Goal: Task Accomplishment & Management: Complete application form

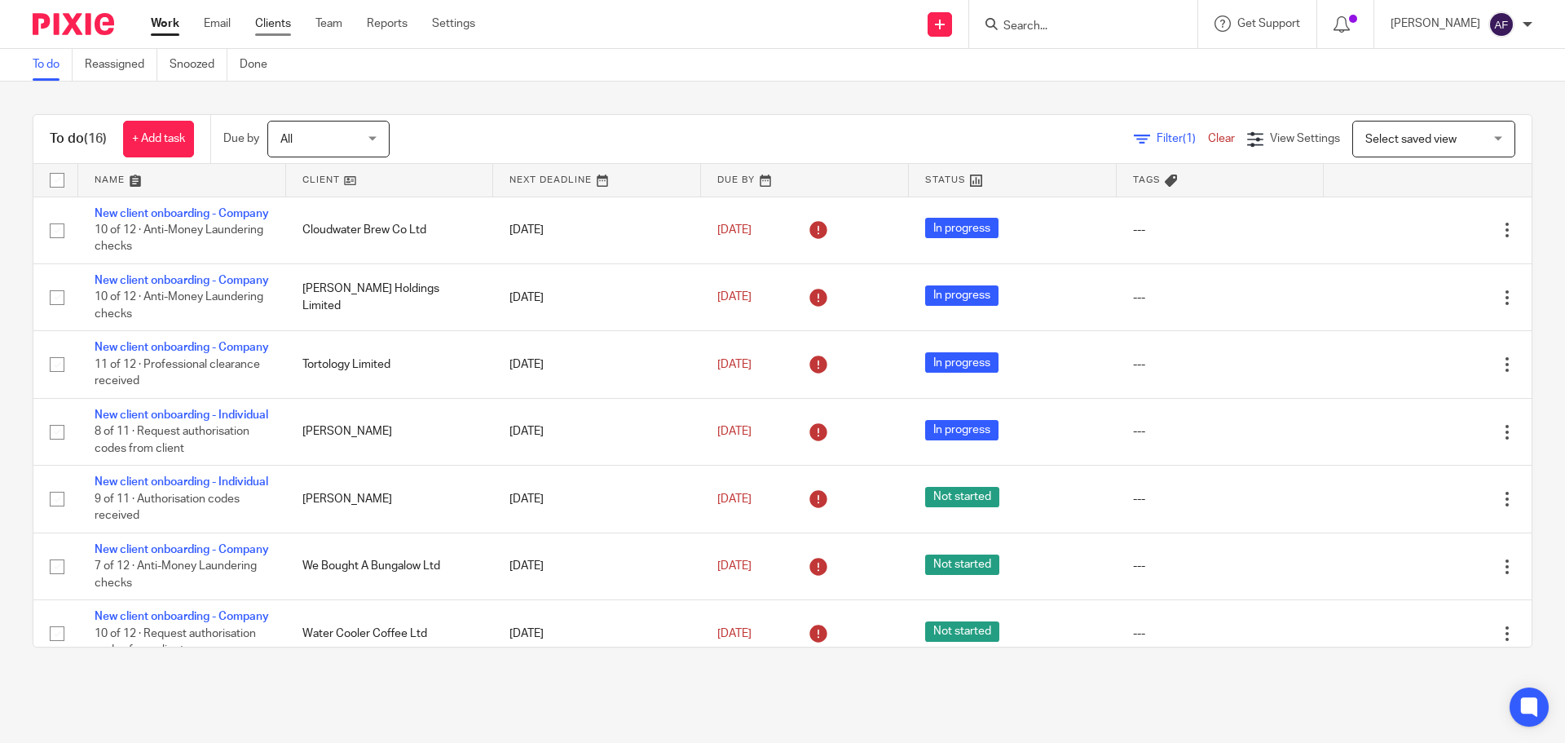
click at [263, 25] on link "Clients" at bounding box center [273, 23] width 36 height 16
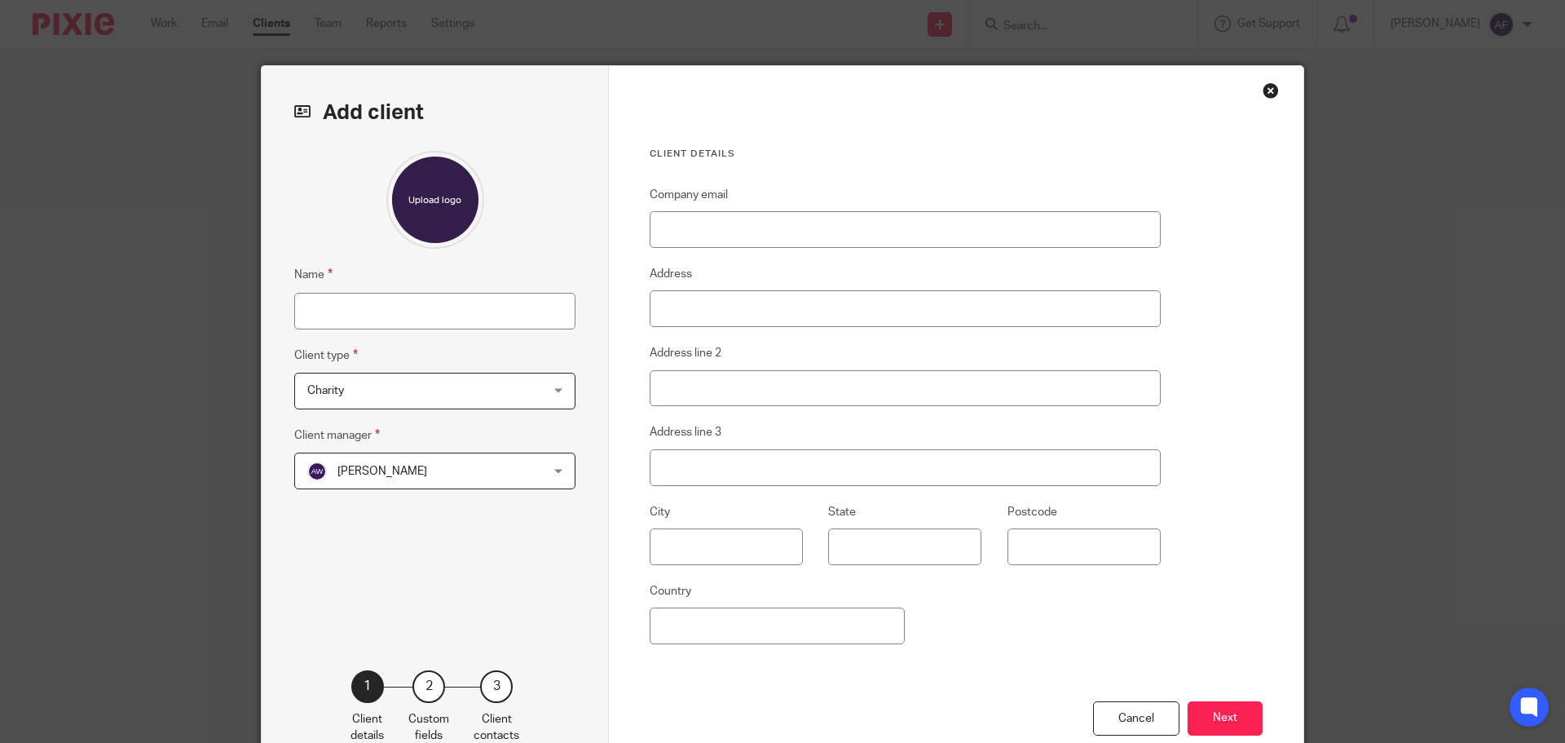
click at [340, 377] on span "Charity" at bounding box center [414, 390] width 214 height 34
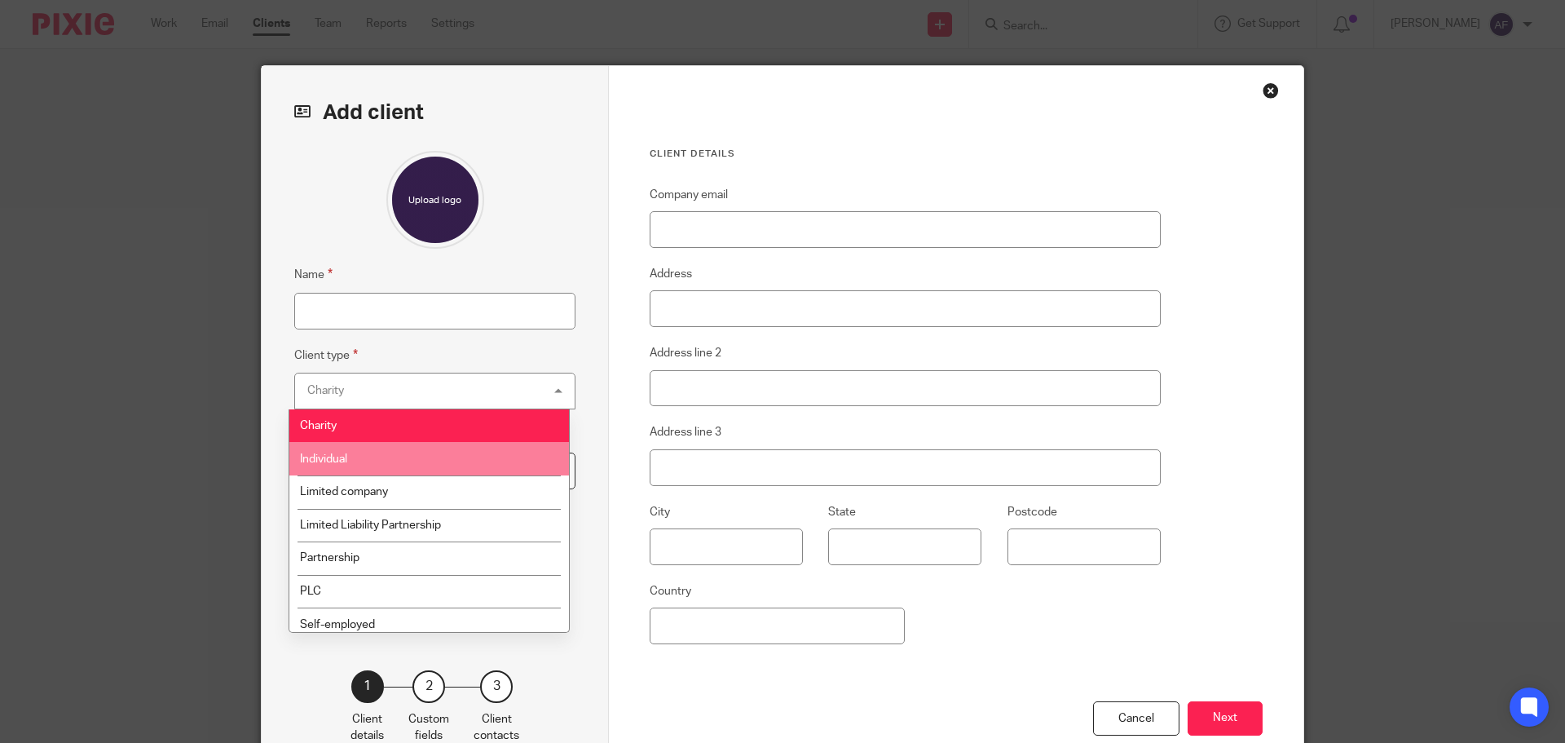
click at [349, 470] on li "Individual" at bounding box center [429, 458] width 280 height 33
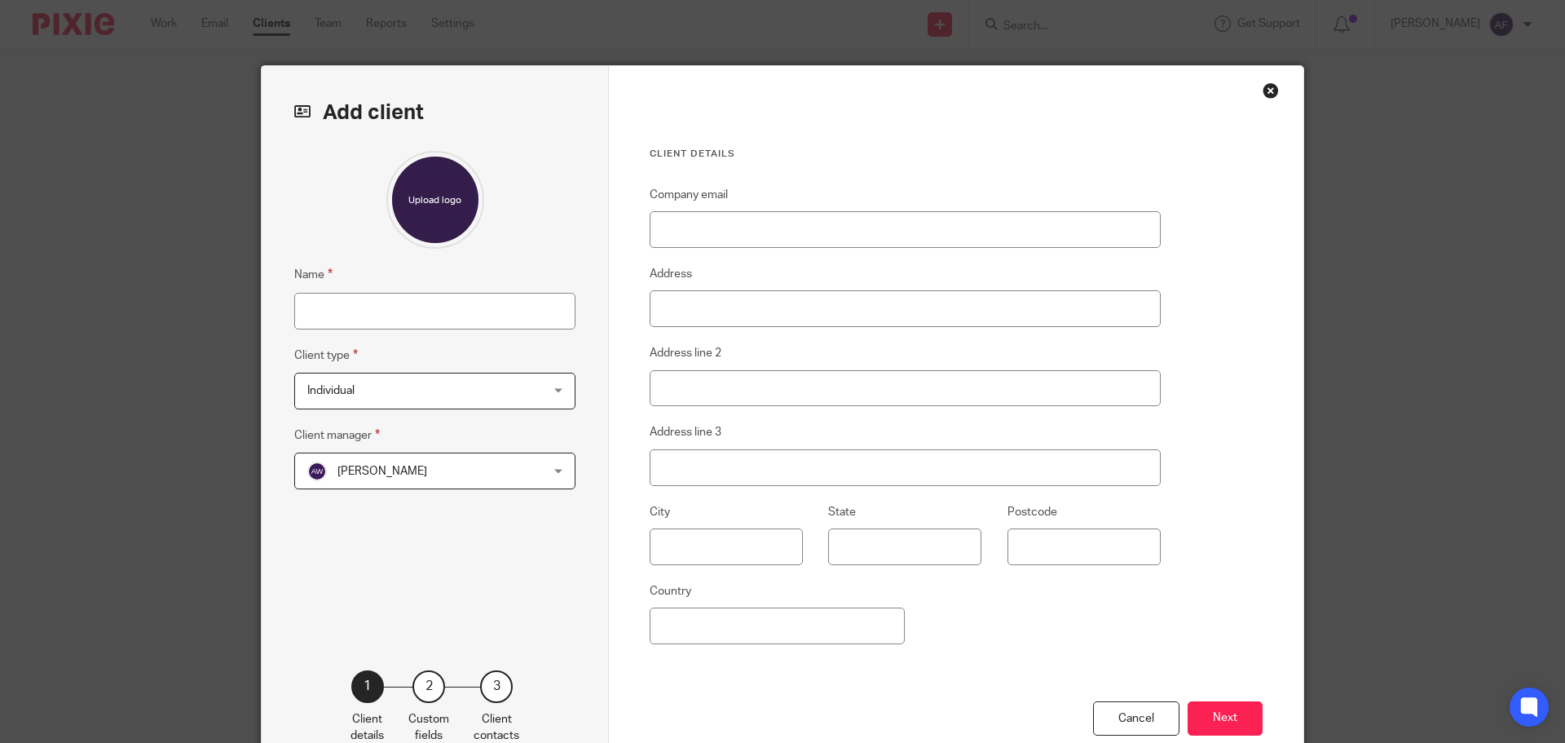
click at [349, 470] on span "Ami Wegrzyn" at bounding box center [383, 471] width 90 height 11
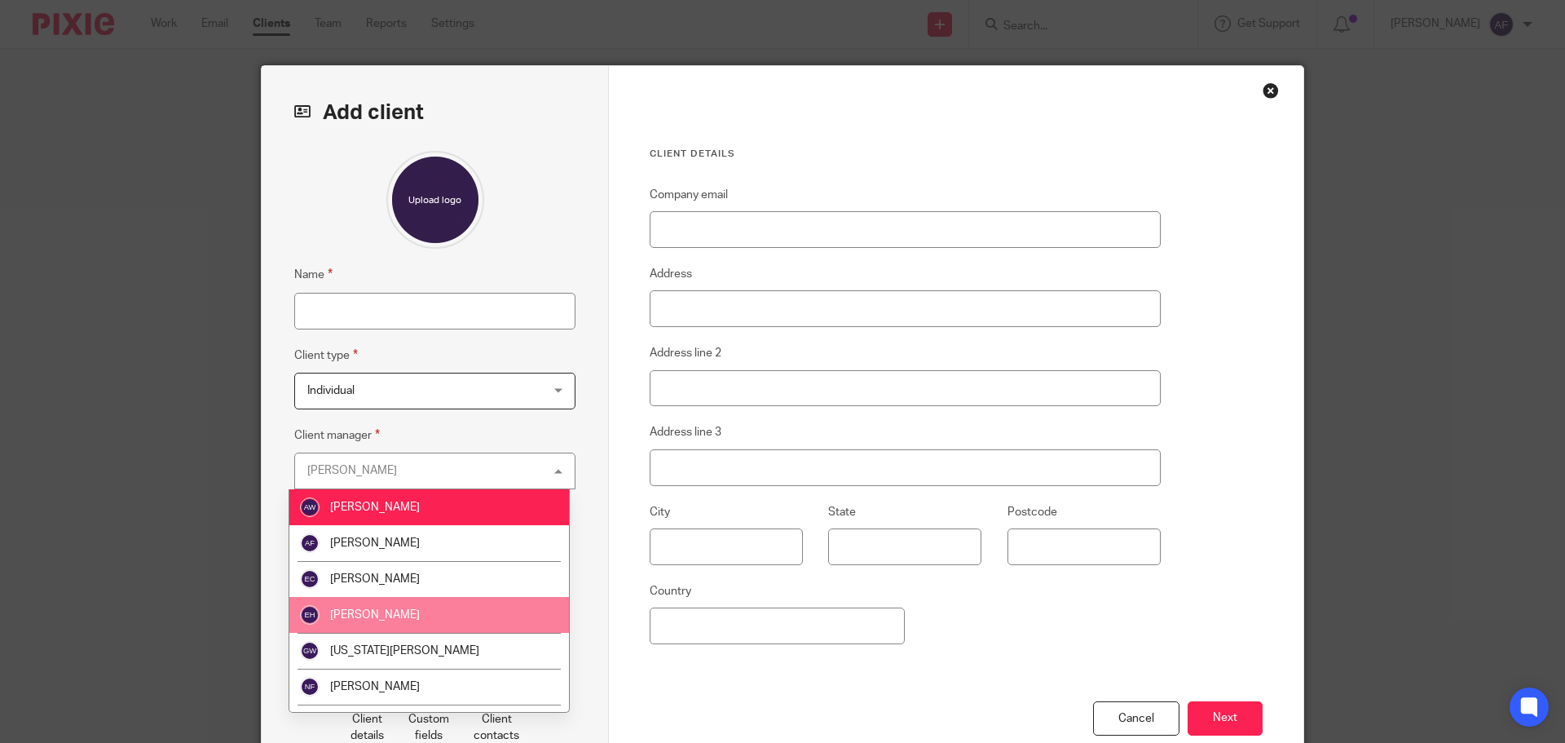
scroll to position [64, 0]
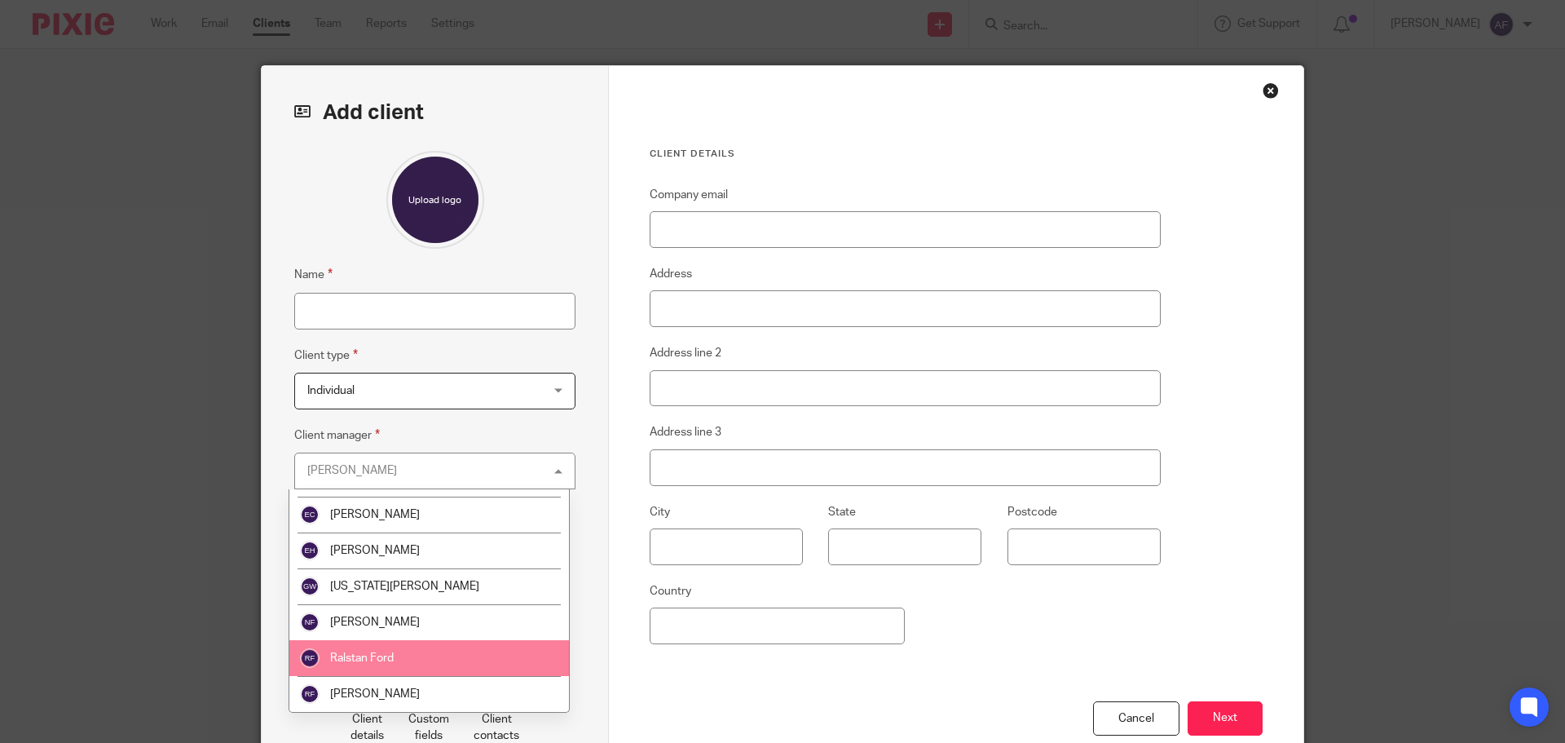
click at [402, 659] on li "Ralstan Ford" at bounding box center [429, 658] width 280 height 36
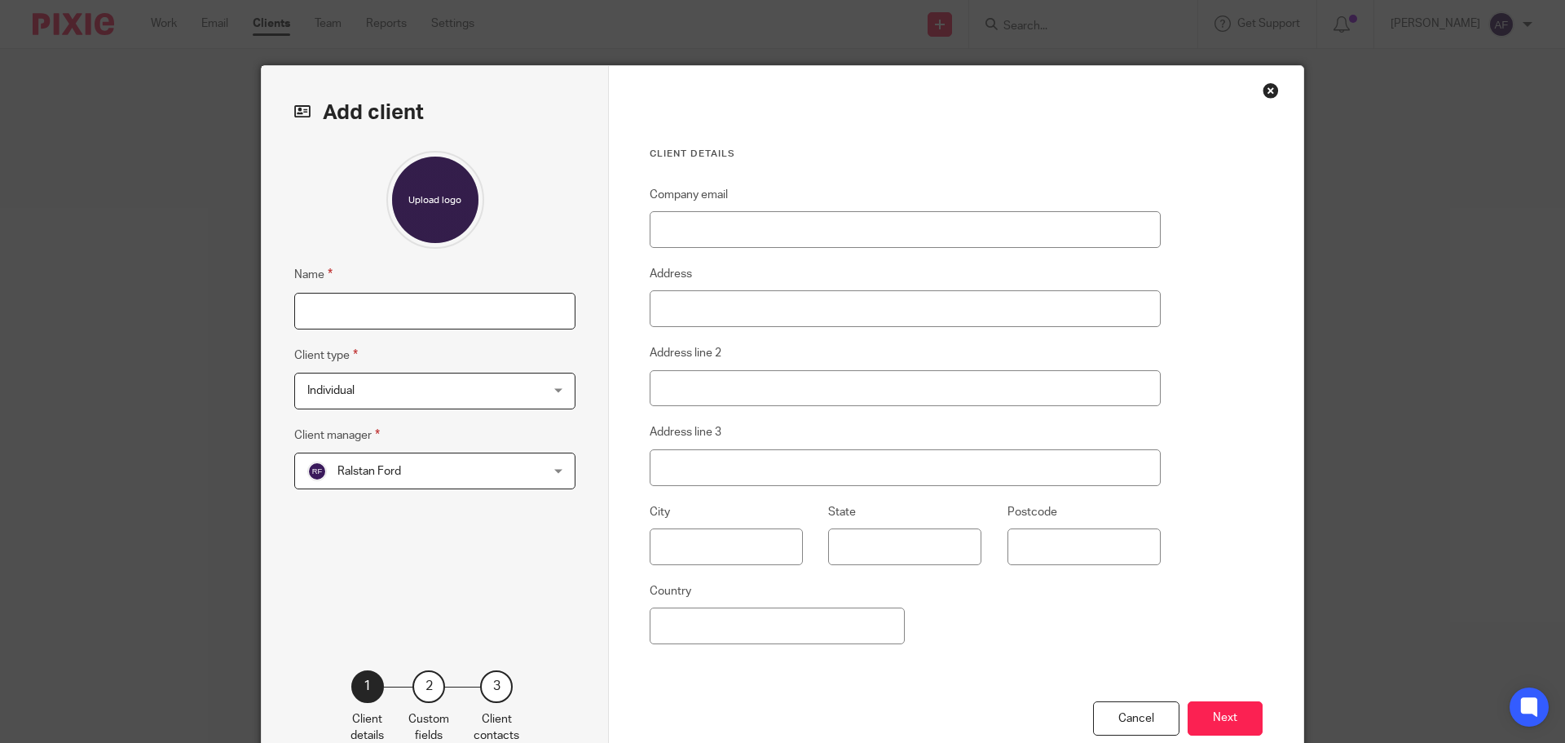
click at [398, 307] on input "Name" at bounding box center [434, 311] width 281 height 37
click at [480, 326] on input "Name" at bounding box center [434, 311] width 281 height 37
type input "Charlotte Gaynor"
click at [1196, 708] on button "Next" at bounding box center [1225, 718] width 75 height 35
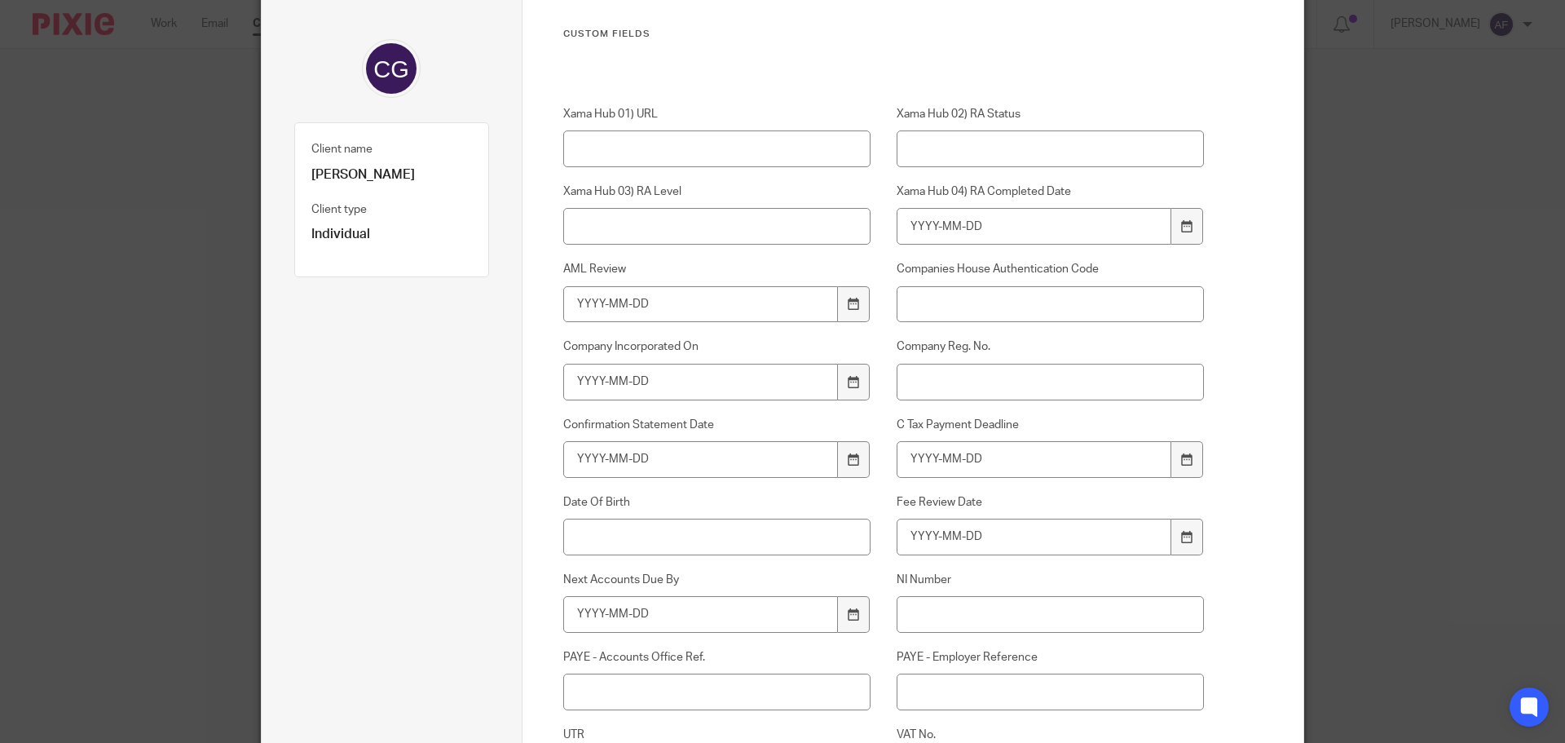
scroll to position [163, 0]
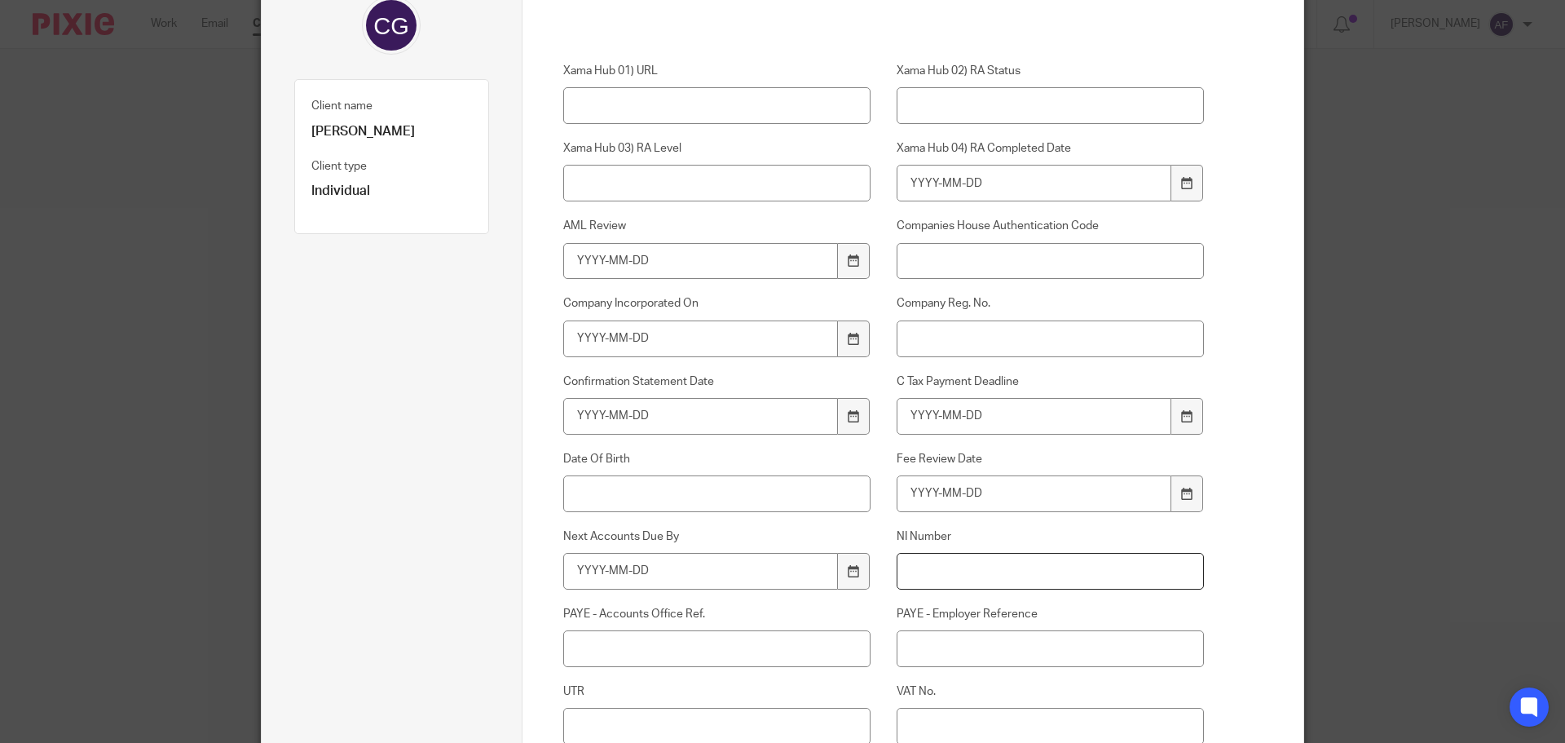
click at [1020, 575] on input "NI Number" at bounding box center [1051, 571] width 308 height 37
type input "NS702599C"
click at [640, 729] on input "UTR" at bounding box center [717, 726] width 308 height 37
type input "8363692480"
click at [708, 510] on input "Date Of Birth" at bounding box center [717, 493] width 308 height 37
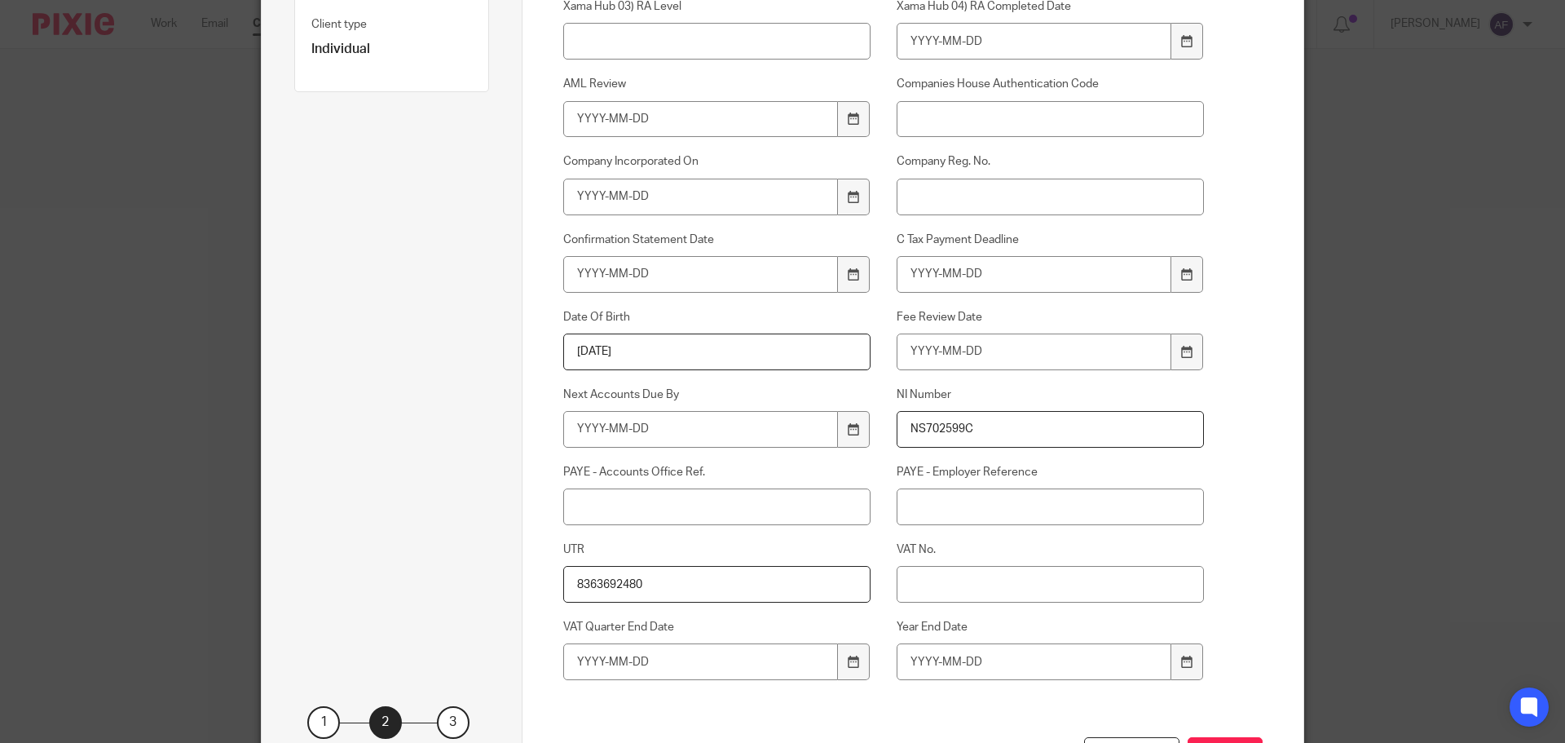
scroll to position [441, 0]
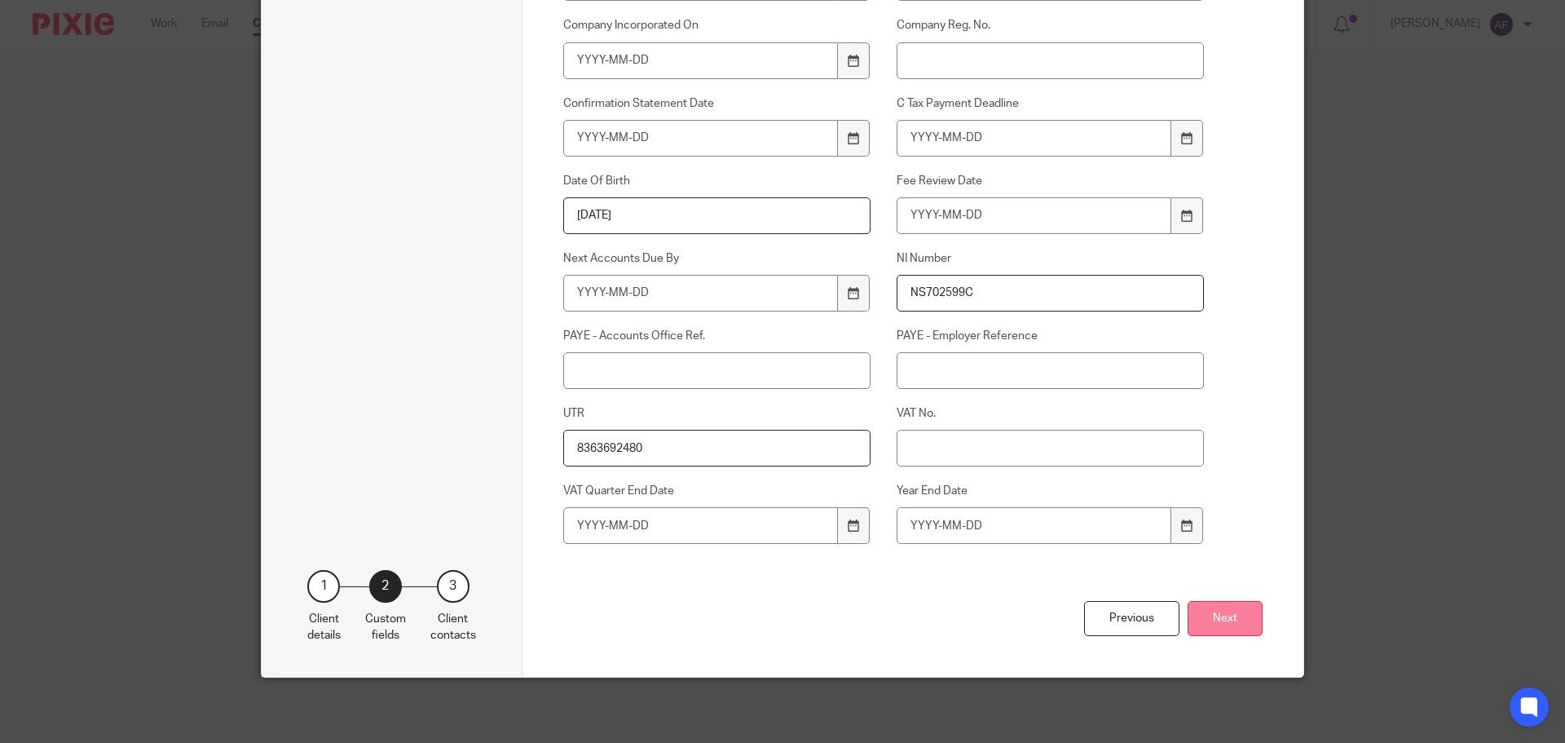
type input "16/01/1970"
click at [1219, 634] on button "Next" at bounding box center [1225, 618] width 75 height 35
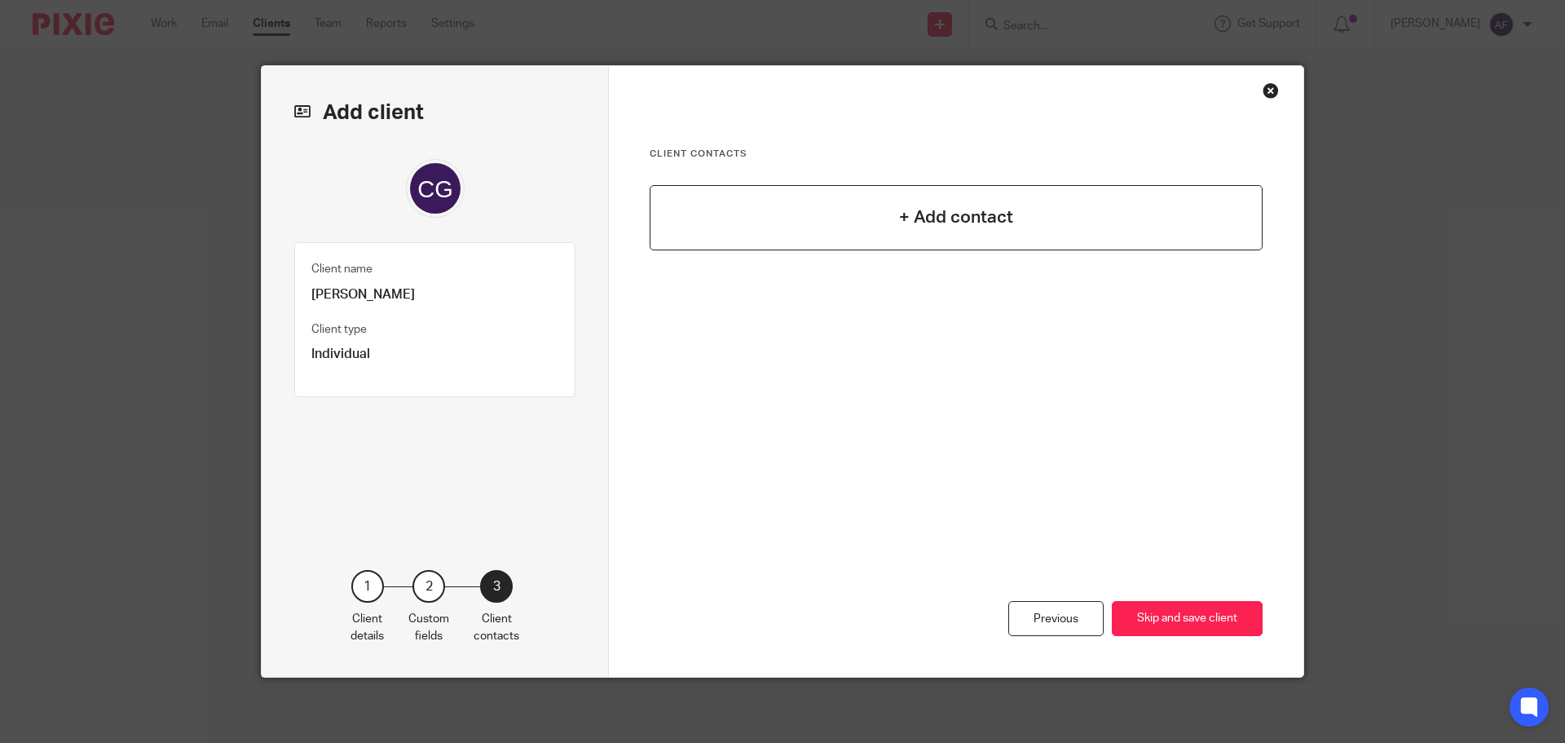
click at [973, 213] on h4 "+ Add contact" at bounding box center [956, 217] width 114 height 25
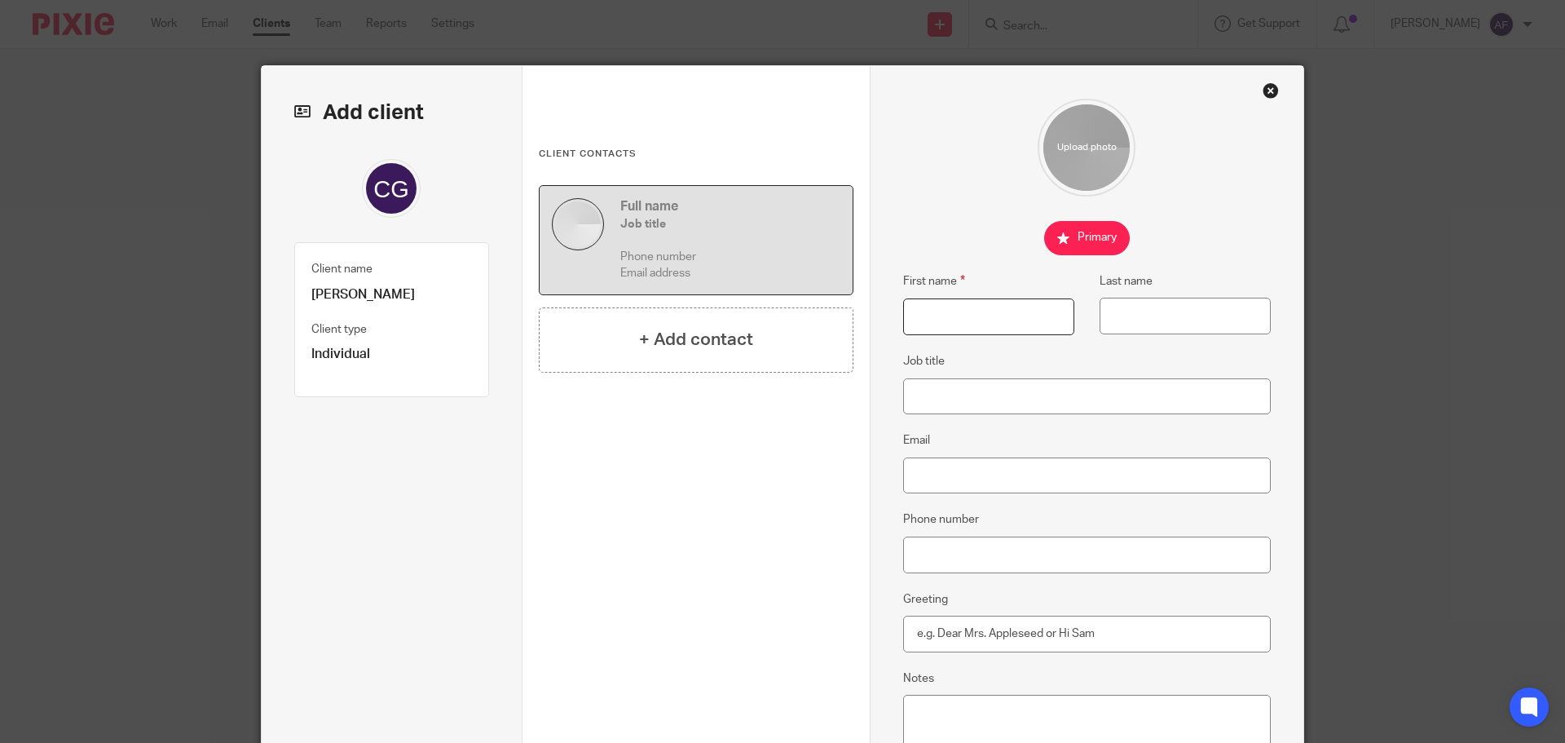
click at [940, 310] on input "First name" at bounding box center [988, 316] width 171 height 37
type input "c"
type input "Charlotte"
type input "H"
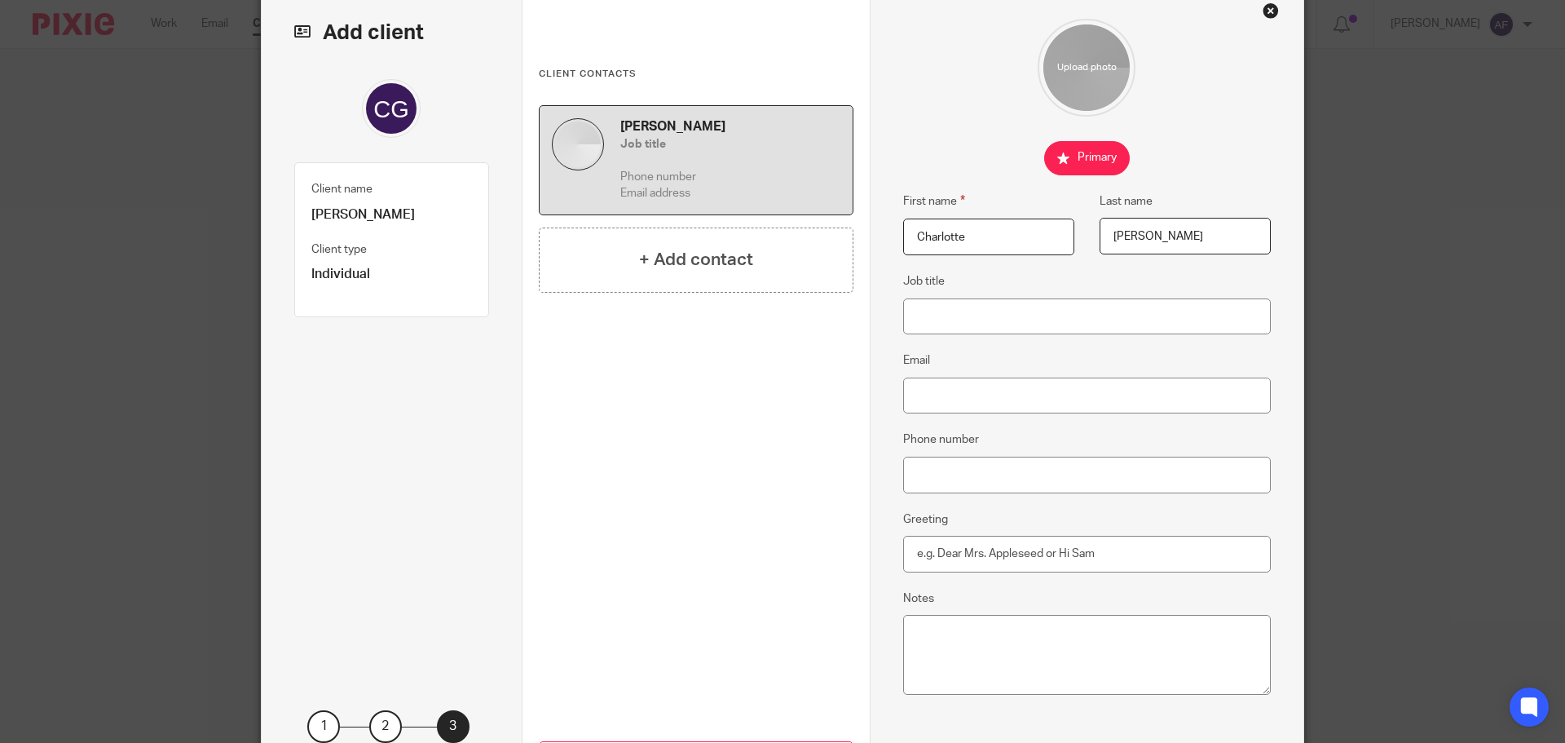
scroll to position [220, 0]
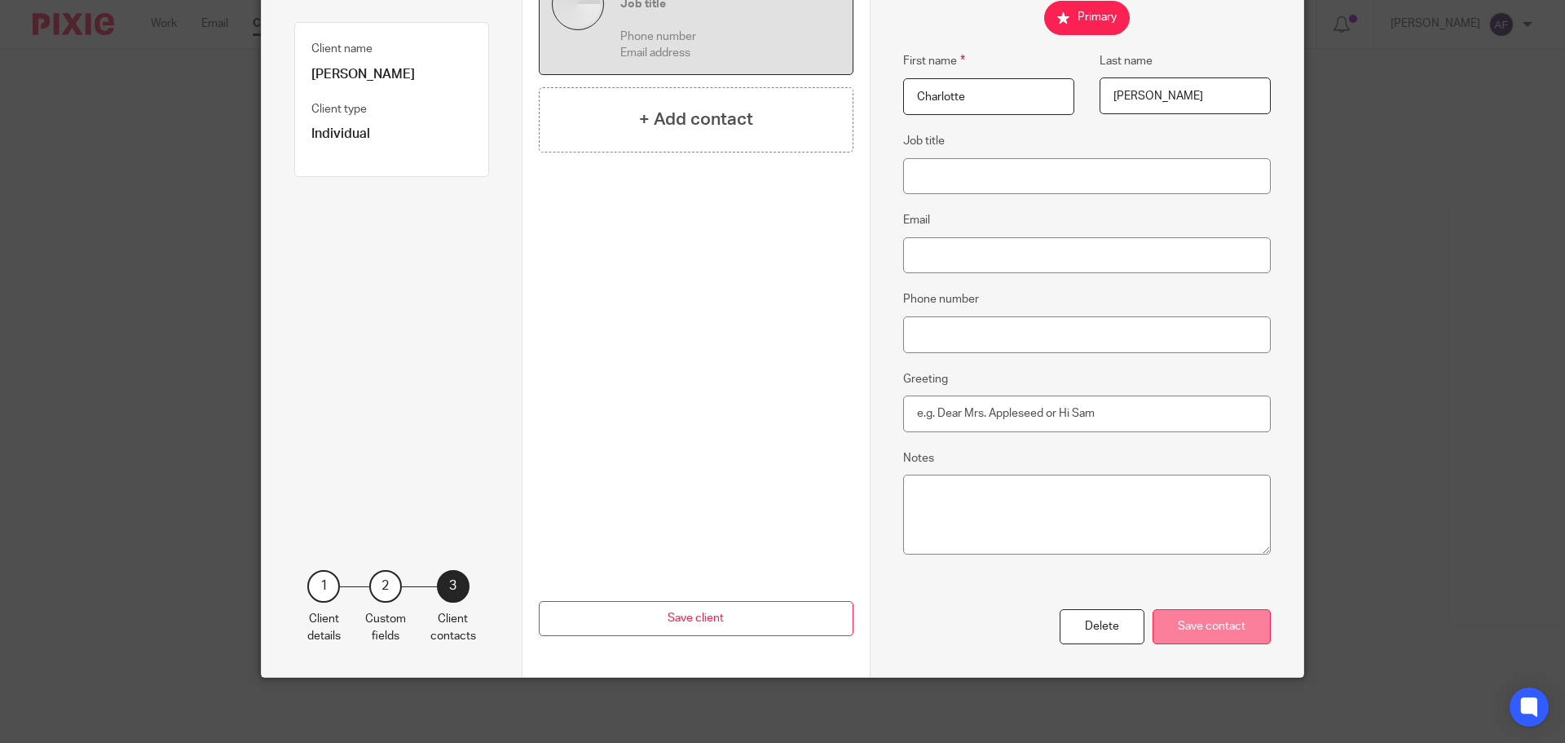
type input "Gaynor"
click at [1189, 635] on div "Save contact" at bounding box center [1212, 626] width 118 height 35
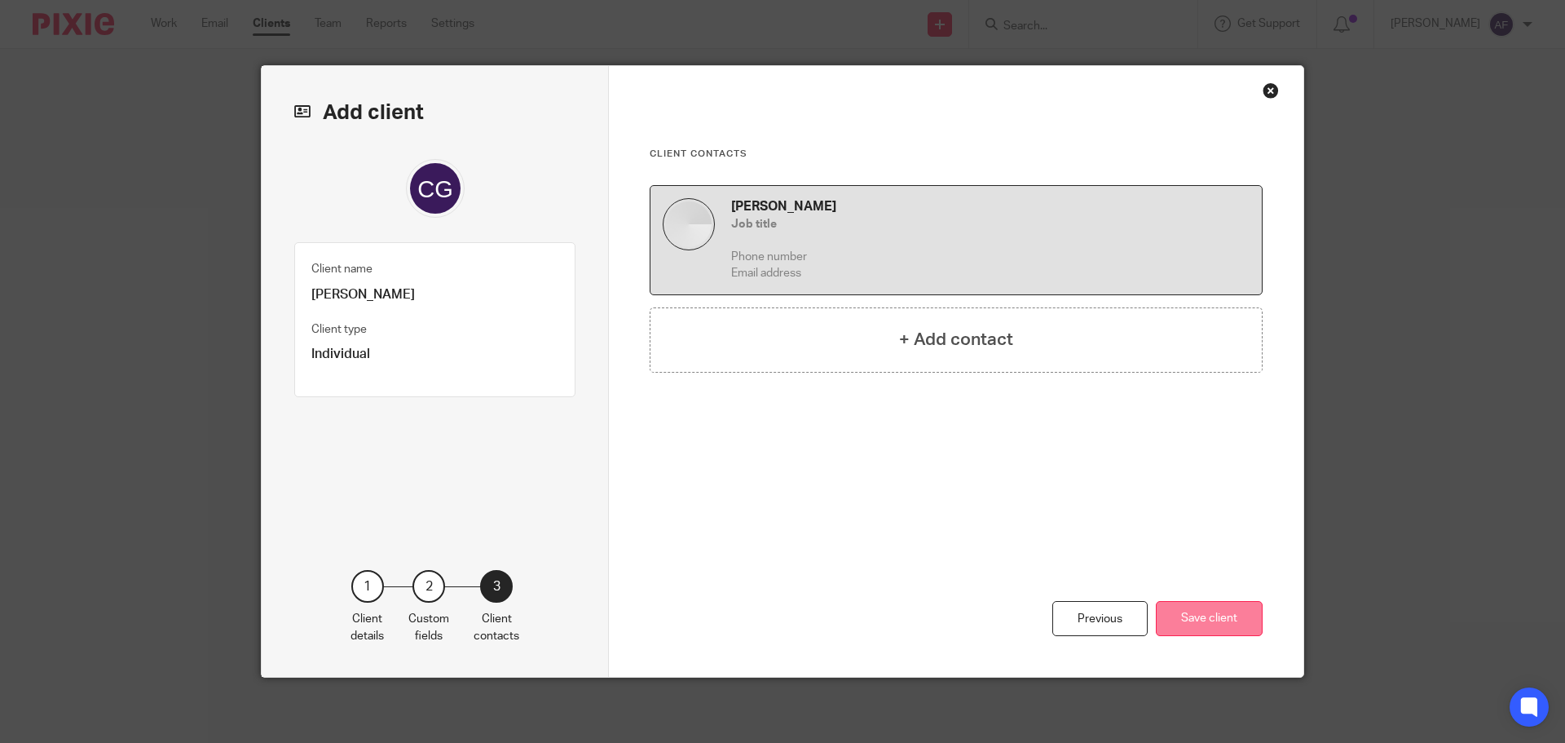
click at [1171, 613] on button "Save client" at bounding box center [1209, 618] width 107 height 35
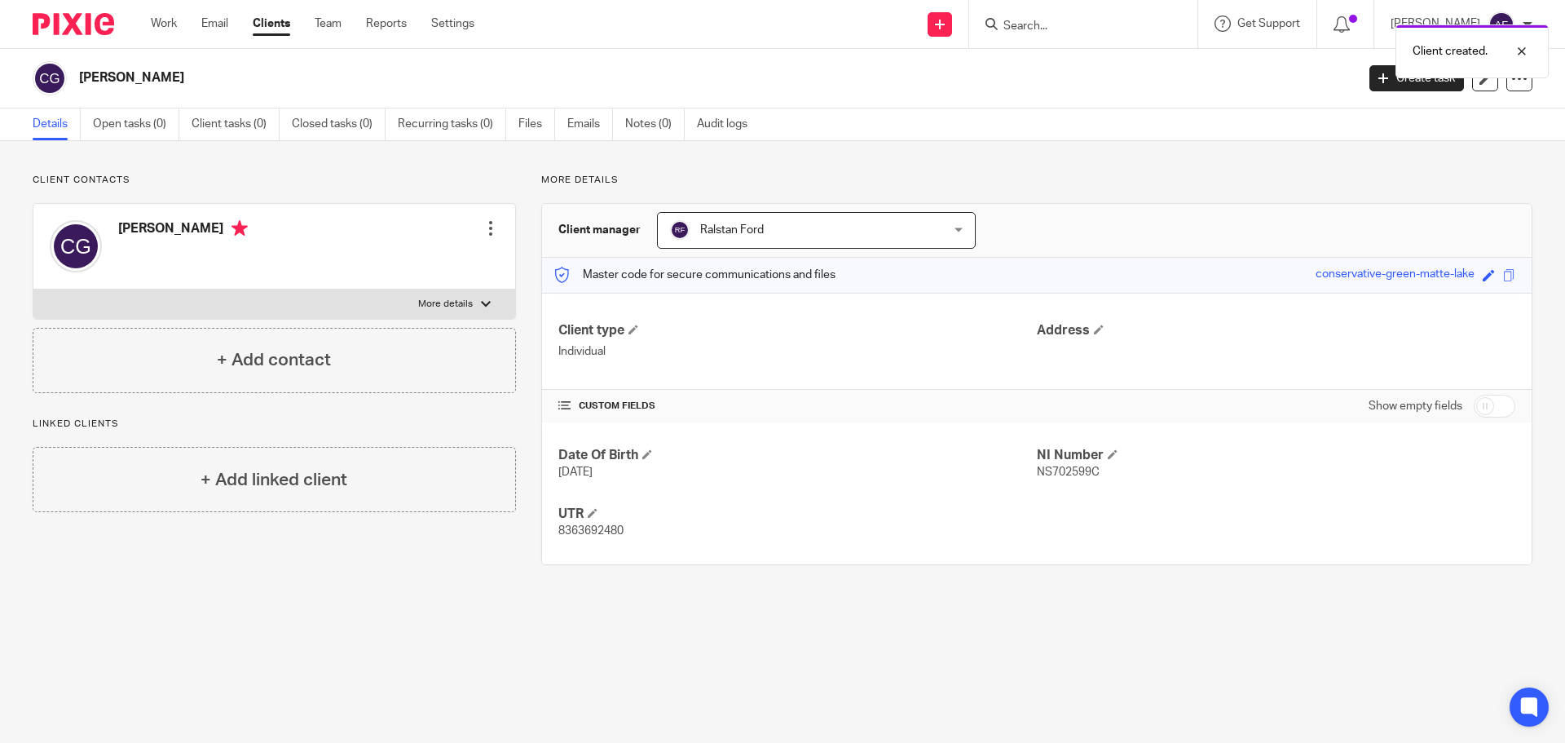
click at [1067, 470] on span "NS702599C" at bounding box center [1068, 471] width 63 height 11
copy span "NS702599C"
click at [1483, 272] on span at bounding box center [1489, 275] width 12 height 12
paste input "NS702599C"
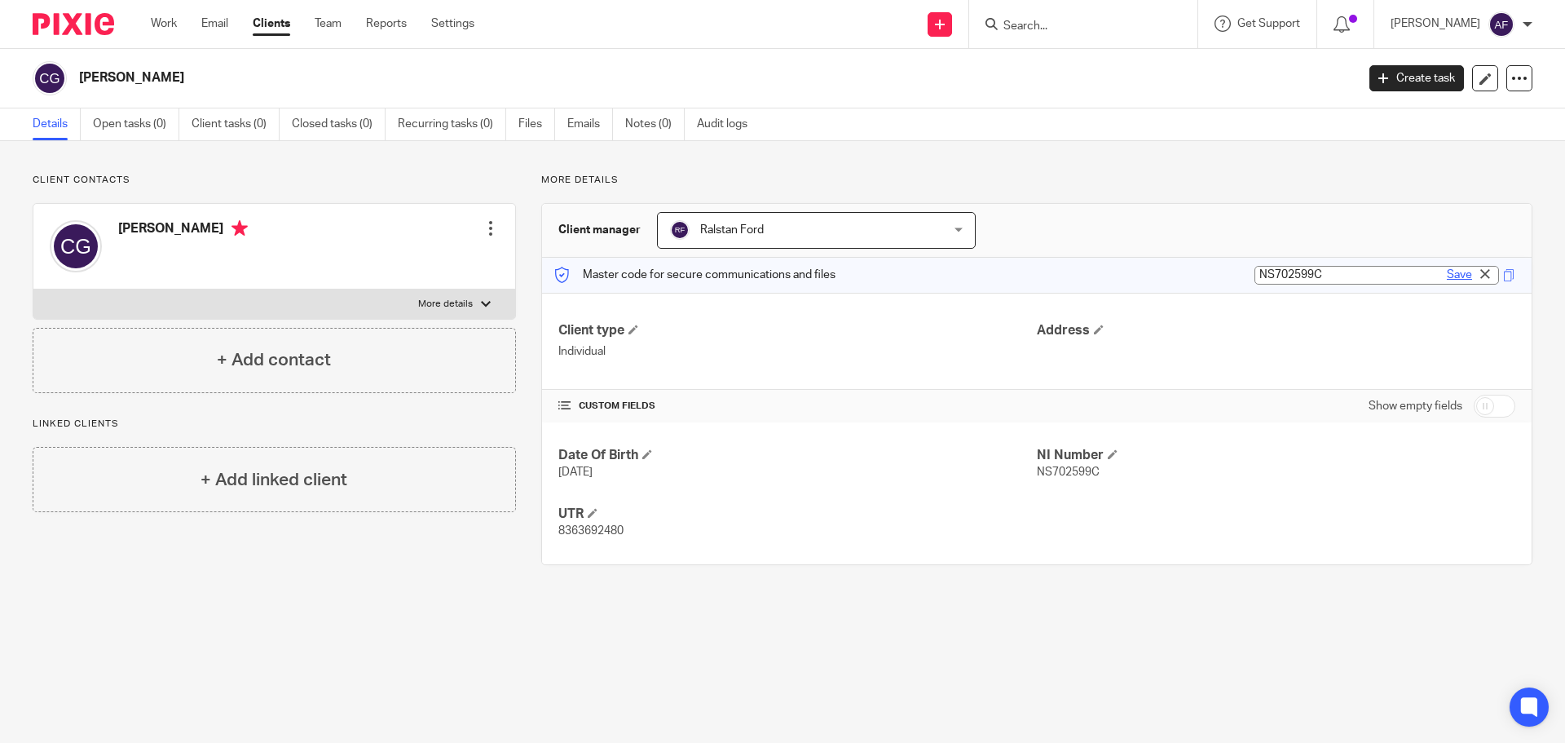
type input "NS702599C"
drag, startPoint x: 1452, startPoint y: 275, endPoint x: 1438, endPoint y: 279, distance: 14.4
click at [1452, 275] on link "Save" at bounding box center [1459, 275] width 25 height 16
type input "NS702599C"
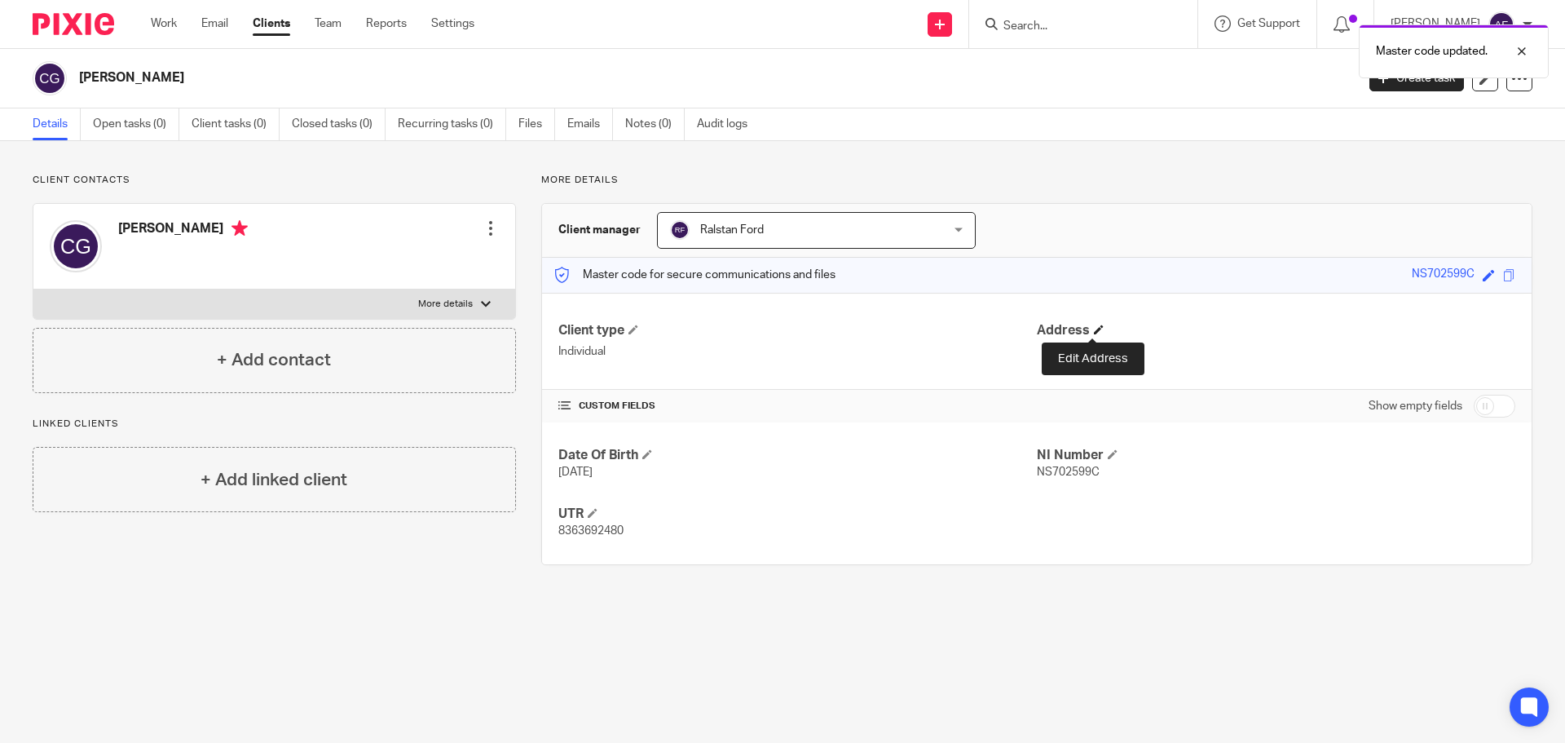
click at [1094, 327] on span at bounding box center [1099, 329] width 10 height 10
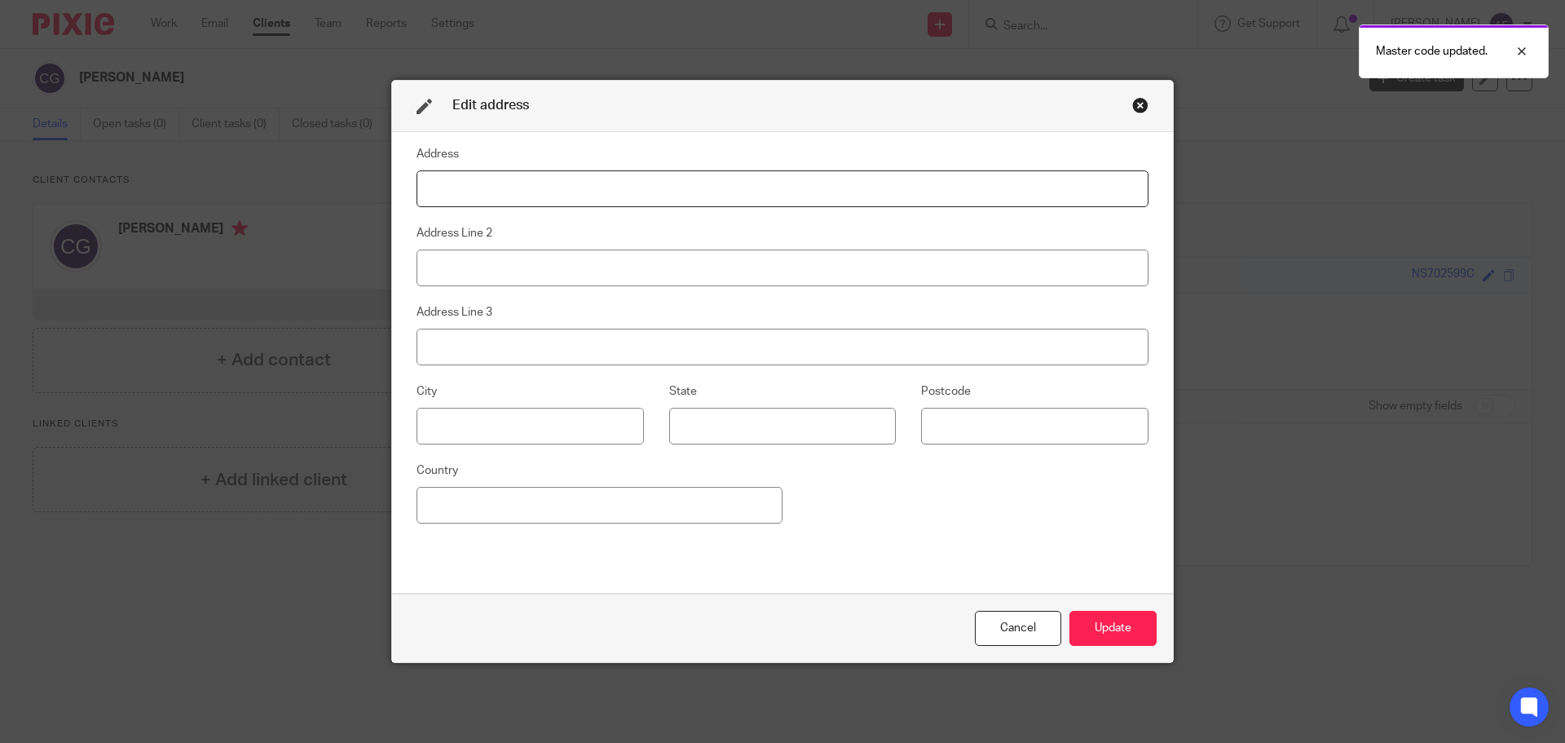
click at [563, 188] on input at bounding box center [783, 188] width 732 height 37
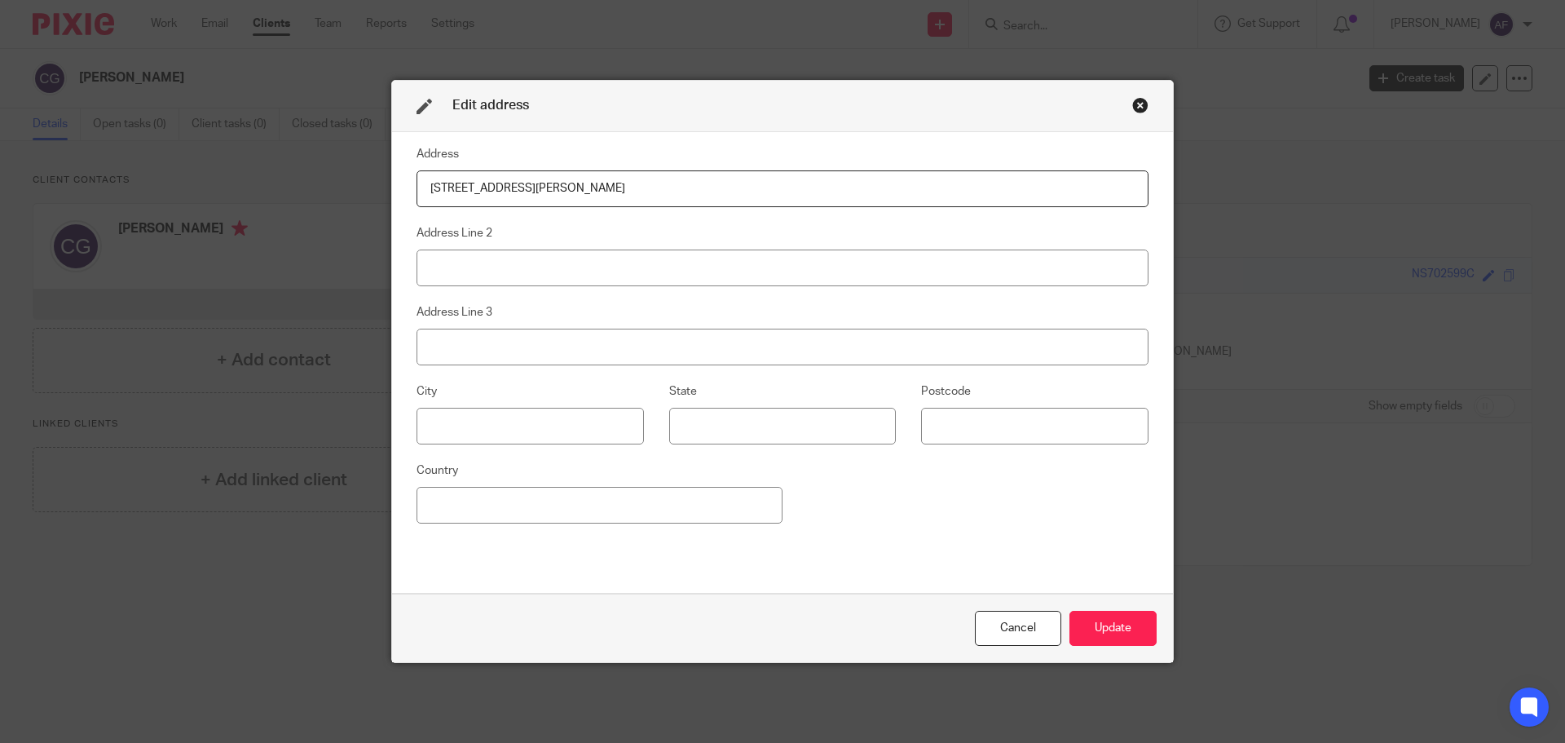
type input "39 Ormiston Grove"
type input "London"
type input "W12 0JR"
click at [1113, 626] on button "Update" at bounding box center [1113, 628] width 87 height 35
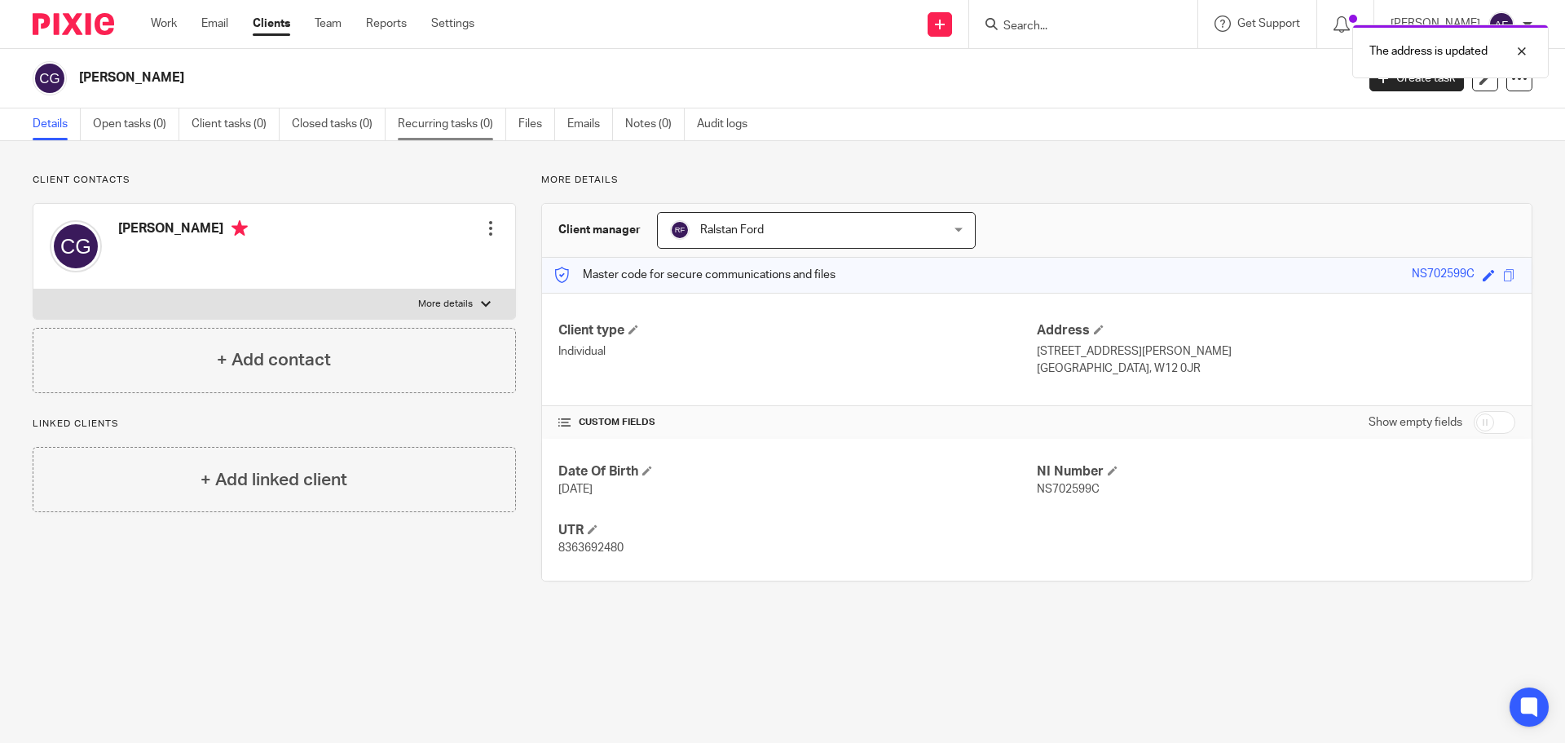
click at [444, 128] on link "Recurring tasks (0)" at bounding box center [452, 124] width 108 height 32
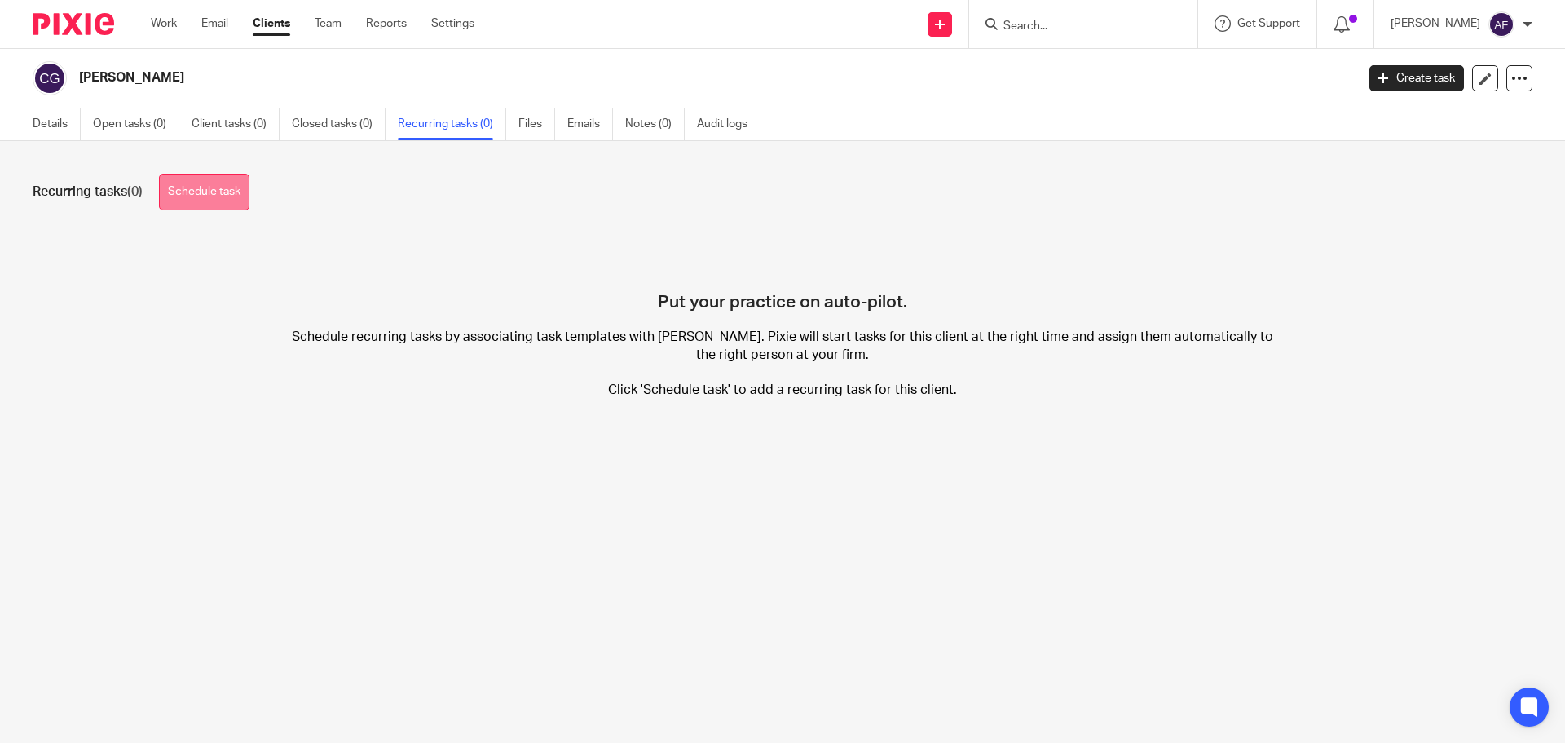
click at [214, 190] on link "Schedule task" at bounding box center [204, 192] width 90 height 37
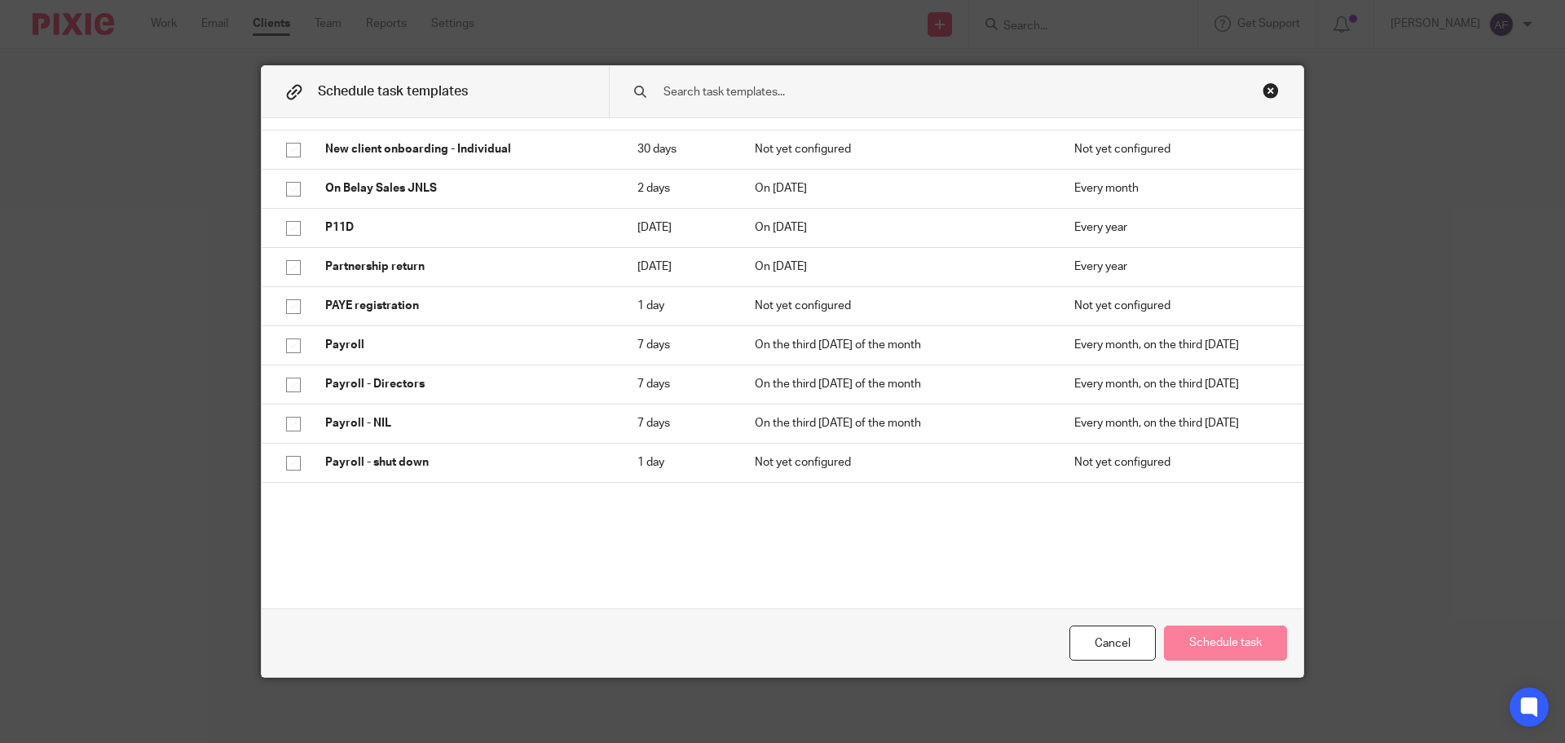
scroll to position [2527, 0]
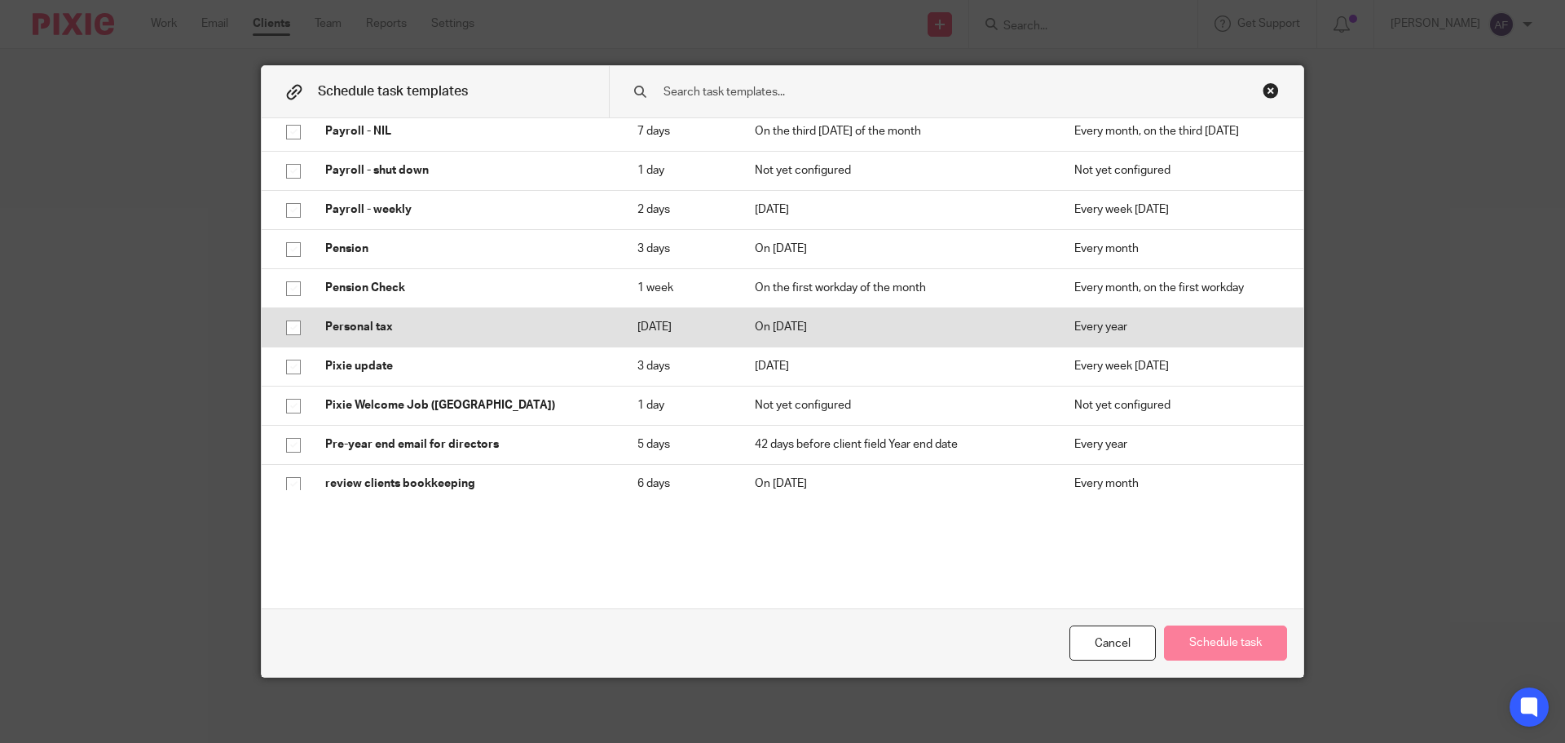
click at [423, 320] on p "Personal tax" at bounding box center [465, 327] width 280 height 16
checkbox input "true"
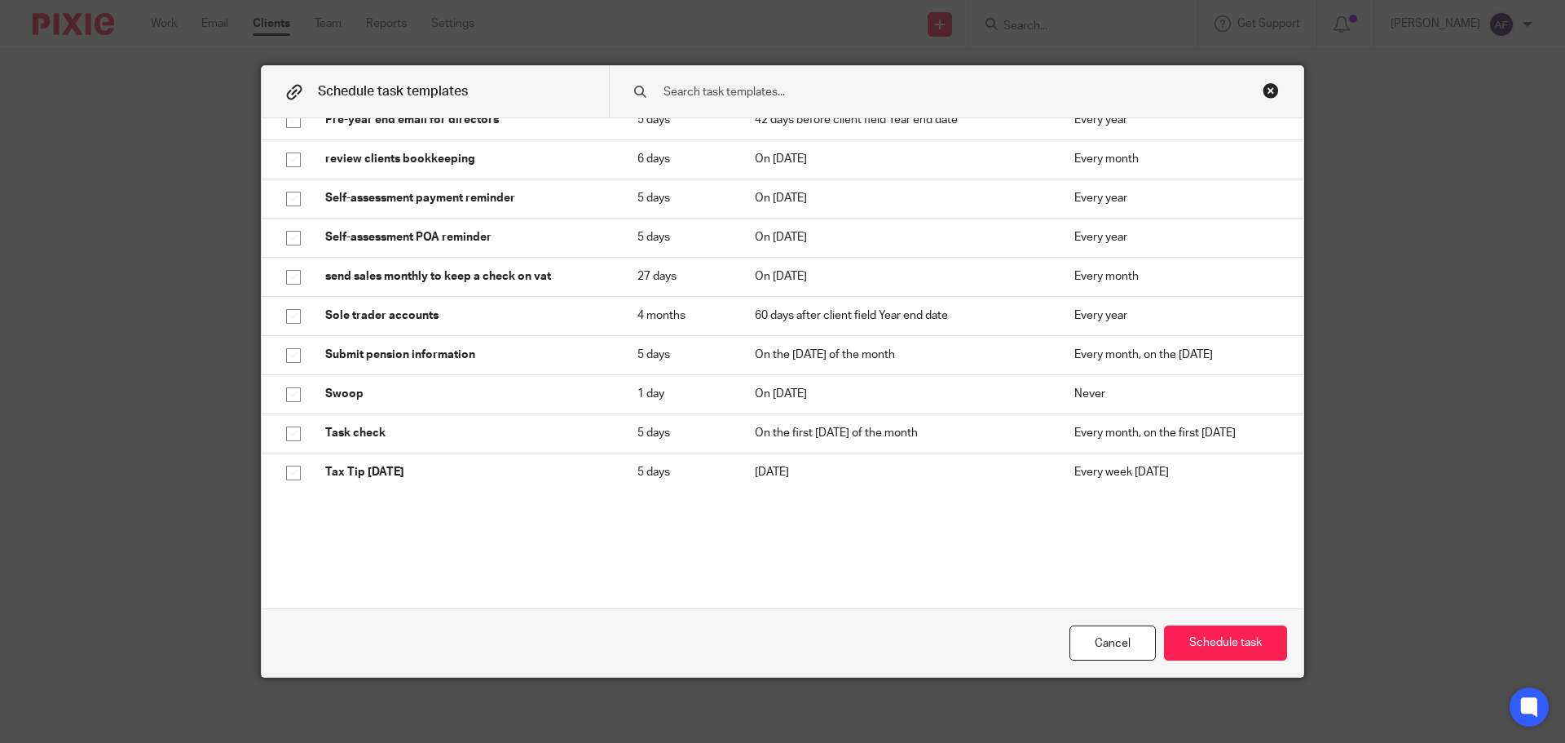
scroll to position [3098, 0]
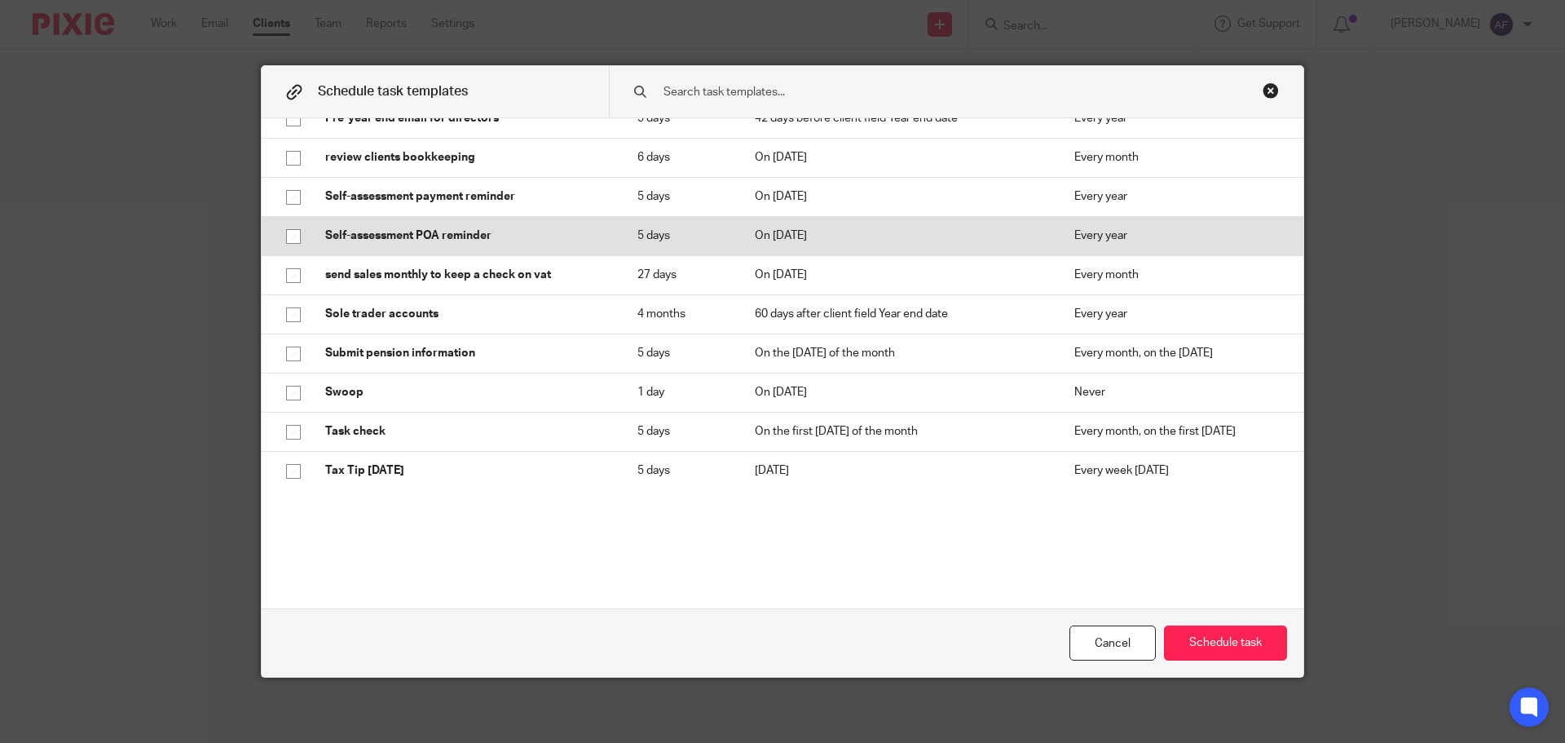
click at [421, 250] on td "Self-assessment POA reminder" at bounding box center [465, 235] width 312 height 39
checkbox input "true"
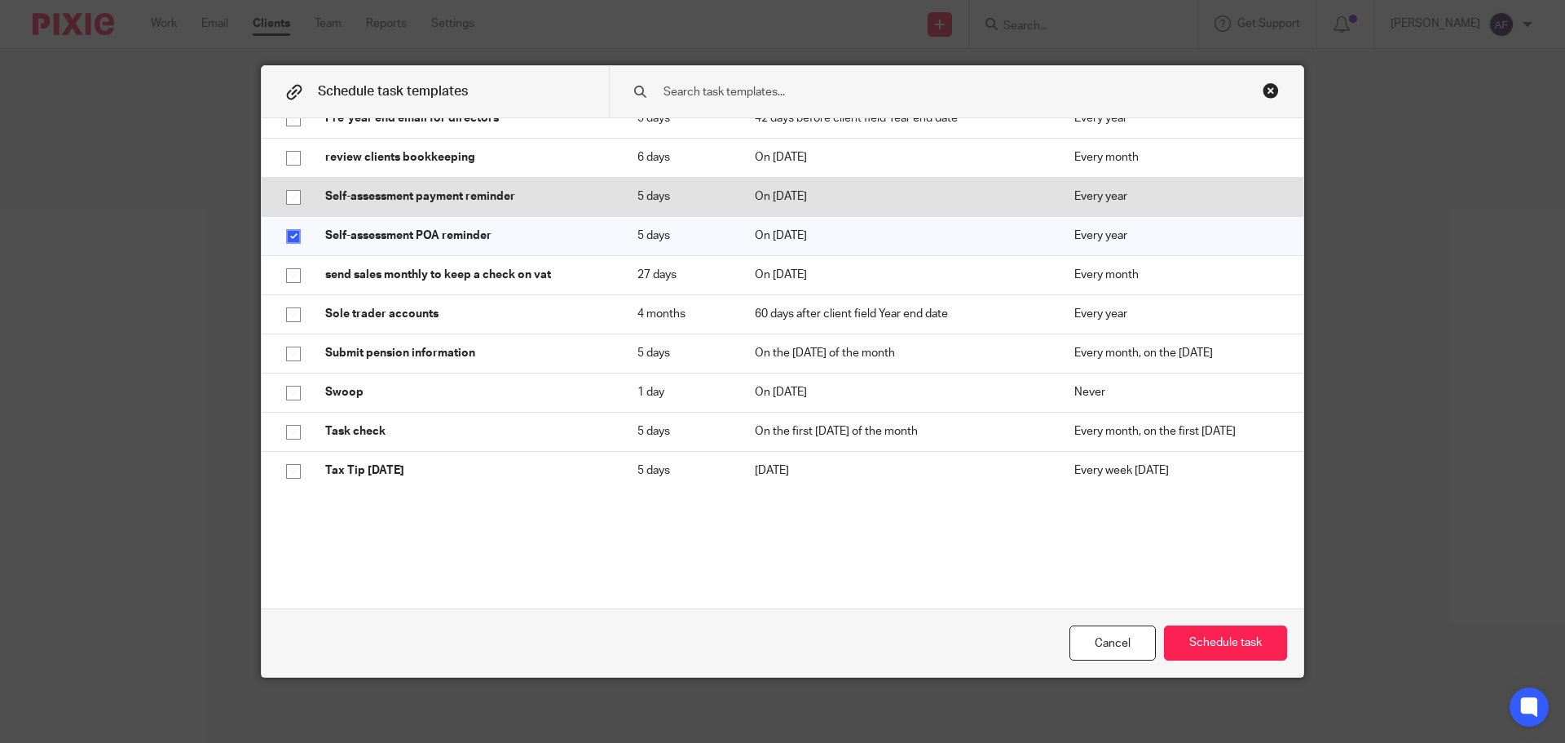
click at [417, 204] on p "Self-assessment payment reminder" at bounding box center [465, 196] width 280 height 16
checkbox input "true"
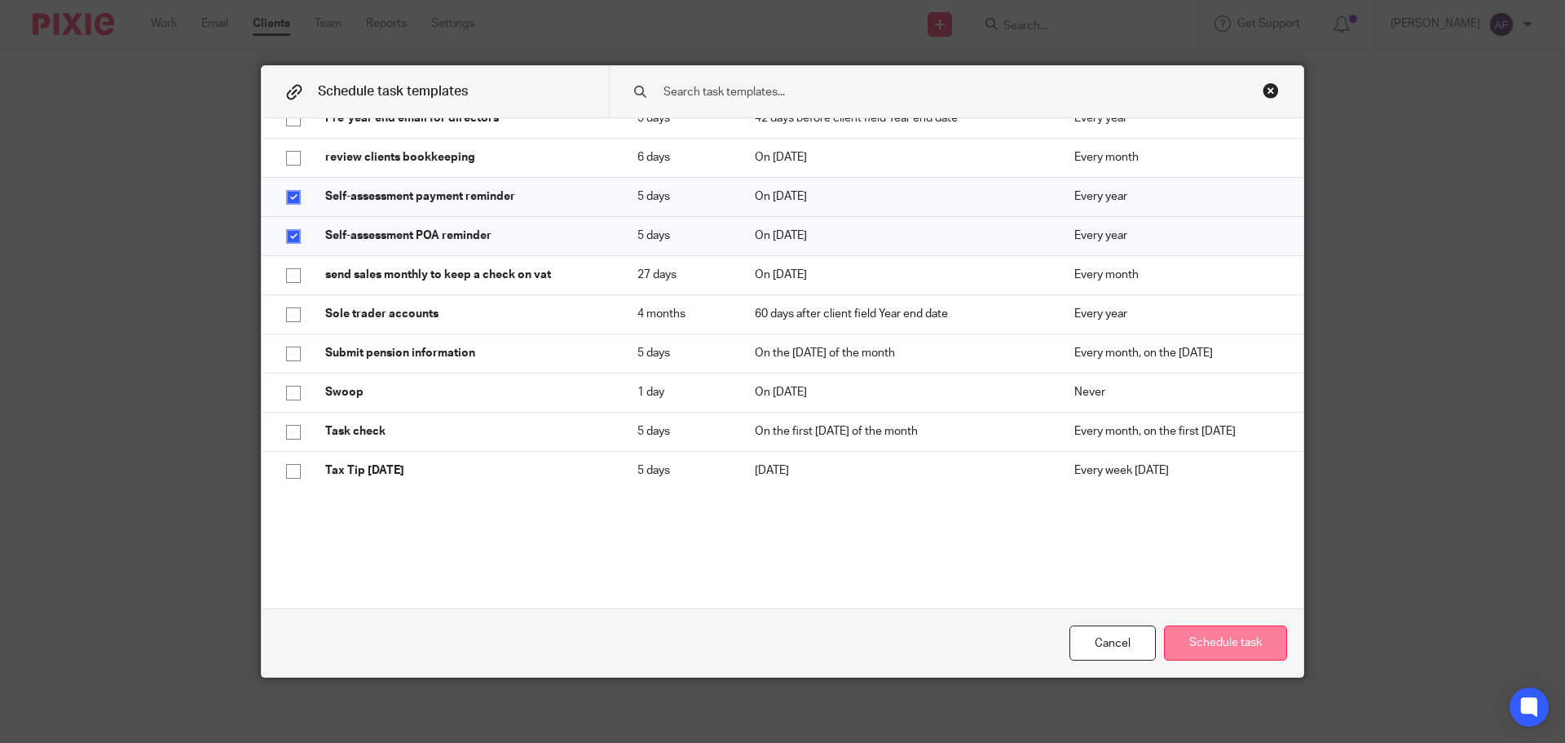
click at [1230, 651] on button "Schedule task" at bounding box center [1225, 642] width 123 height 35
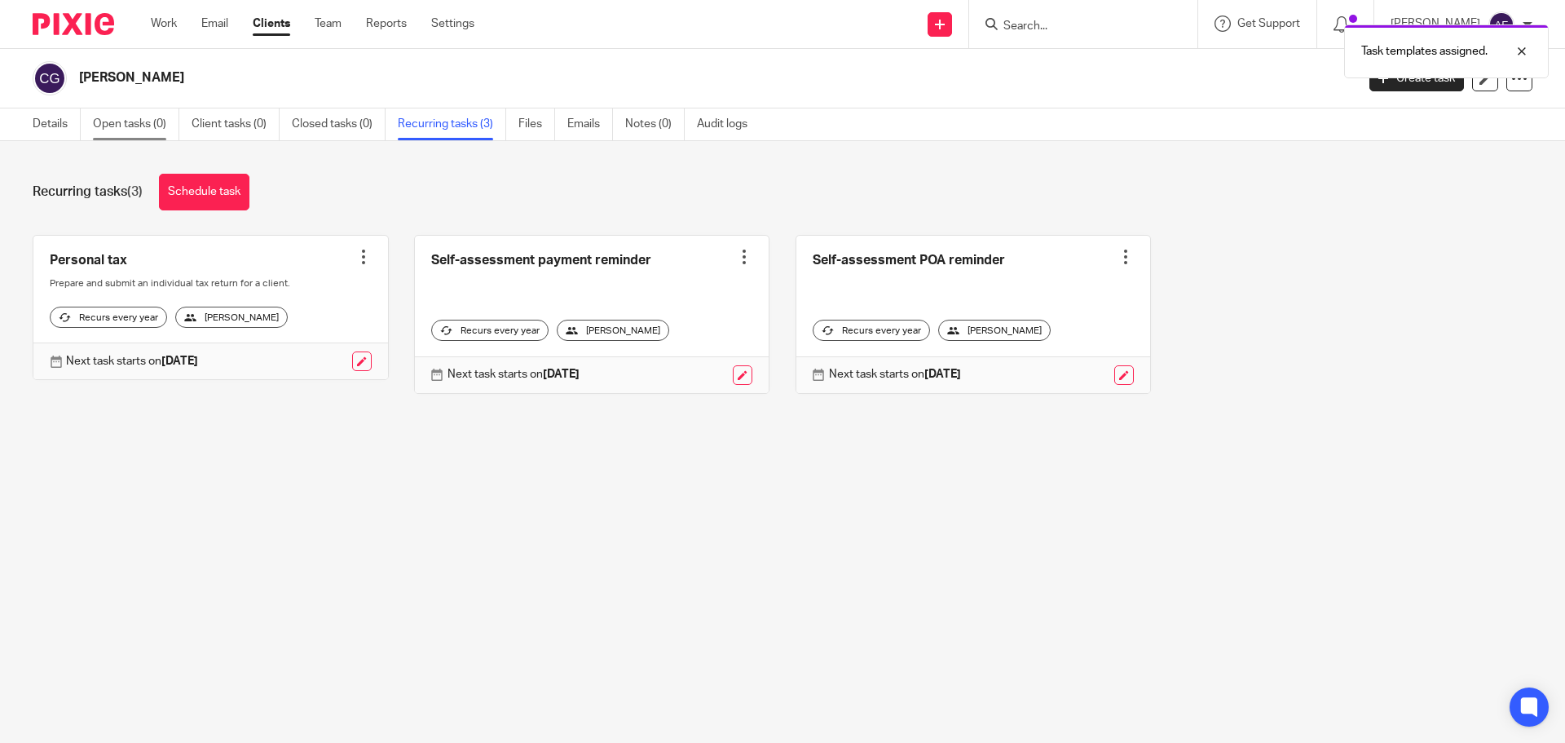
click at [139, 119] on link "Open tasks (0)" at bounding box center [136, 124] width 86 height 32
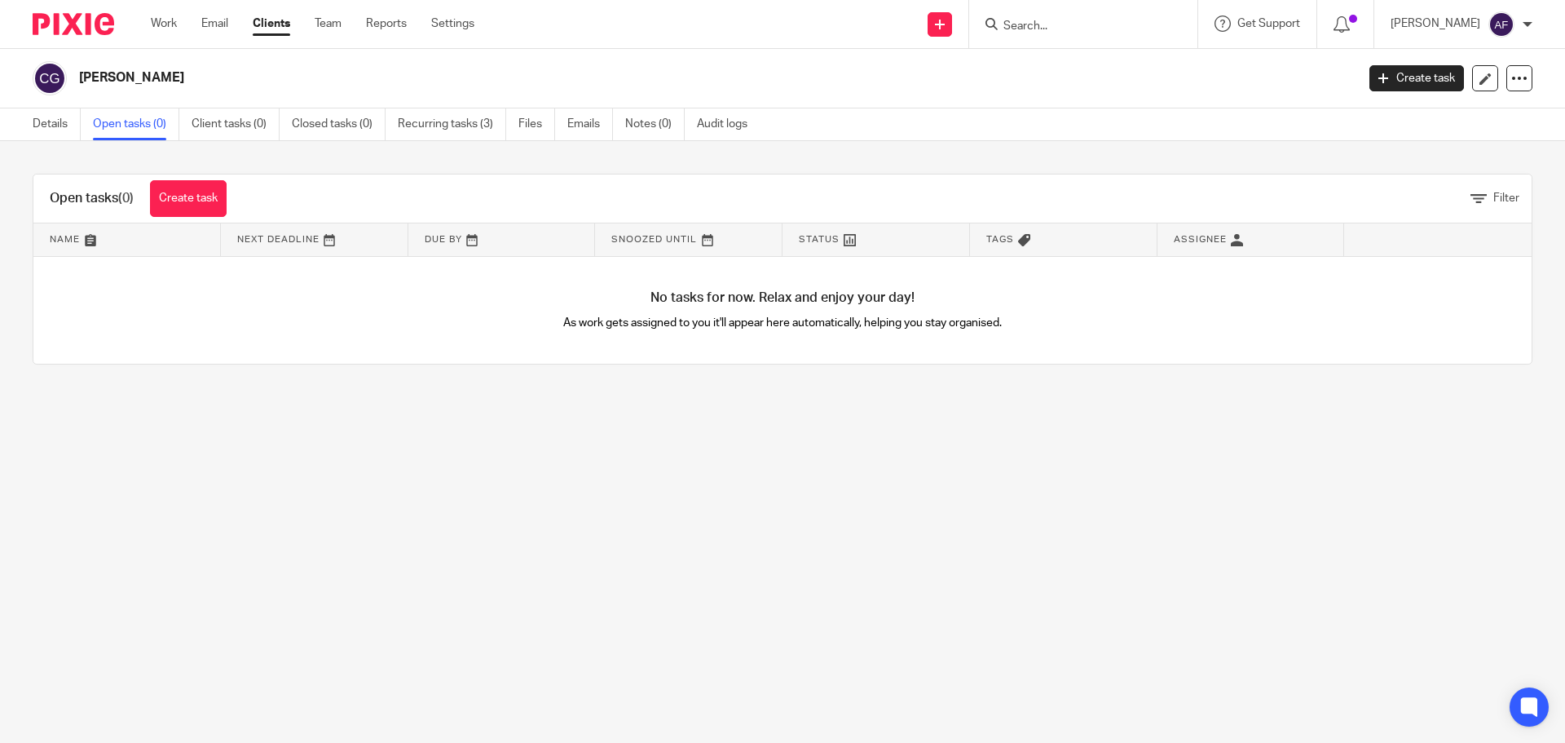
click at [191, 188] on link "Create task" at bounding box center [188, 198] width 77 height 37
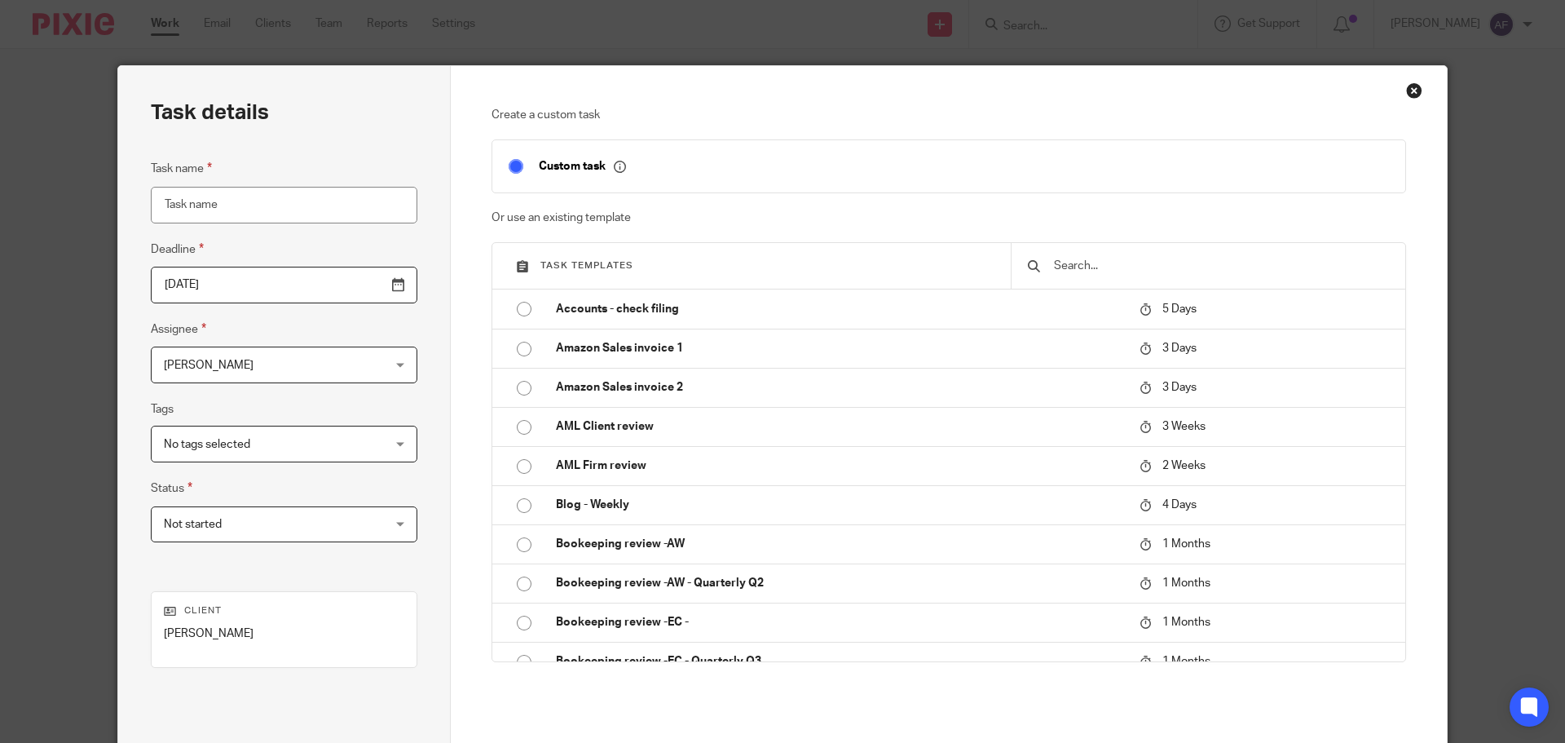
click at [351, 365] on div "[PERSON_NAME] [PERSON_NAME]" at bounding box center [284, 364] width 267 height 37
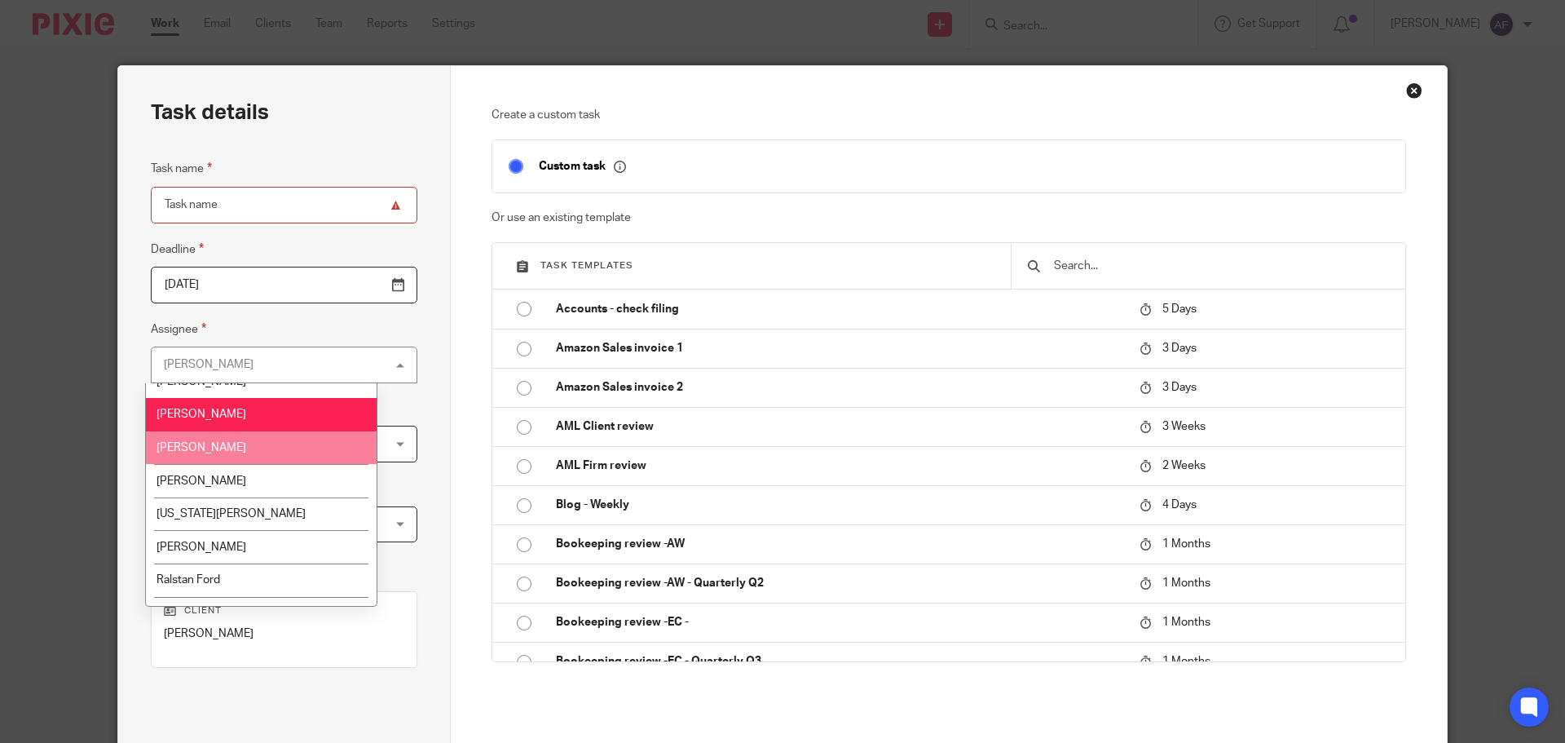
scroll to position [75, 0]
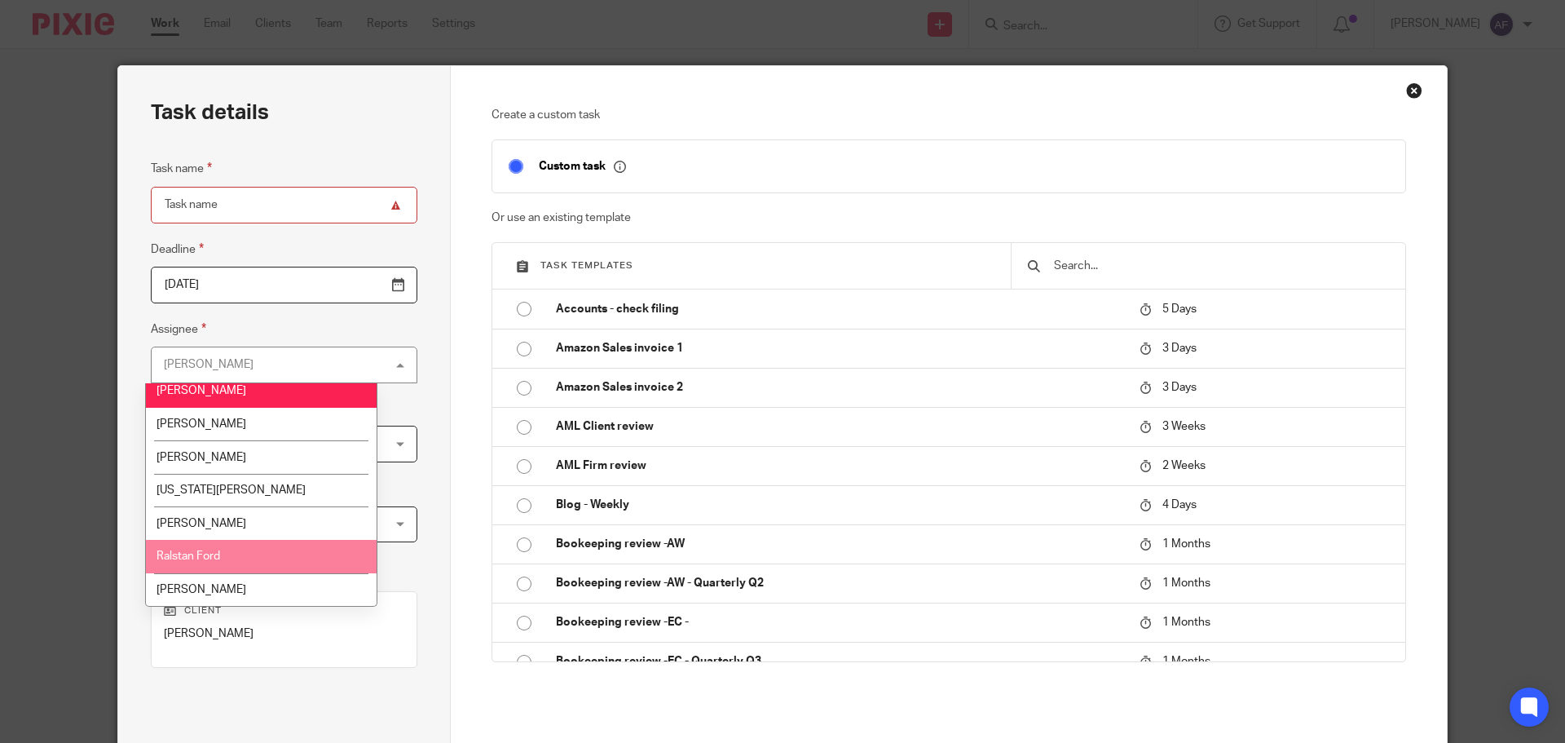
click at [293, 551] on li "Ralstan Ford" at bounding box center [261, 556] width 231 height 33
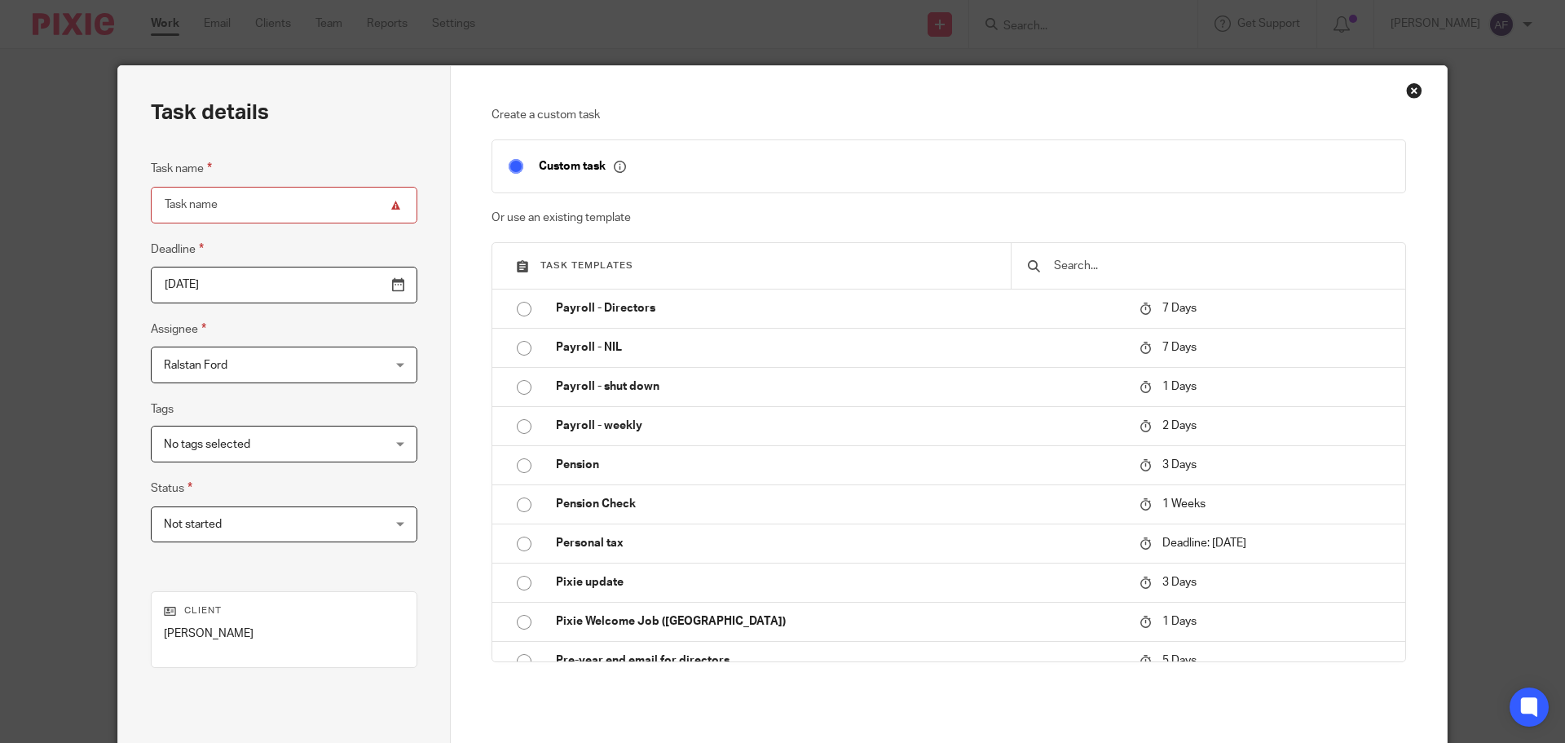
scroll to position [2690, 0]
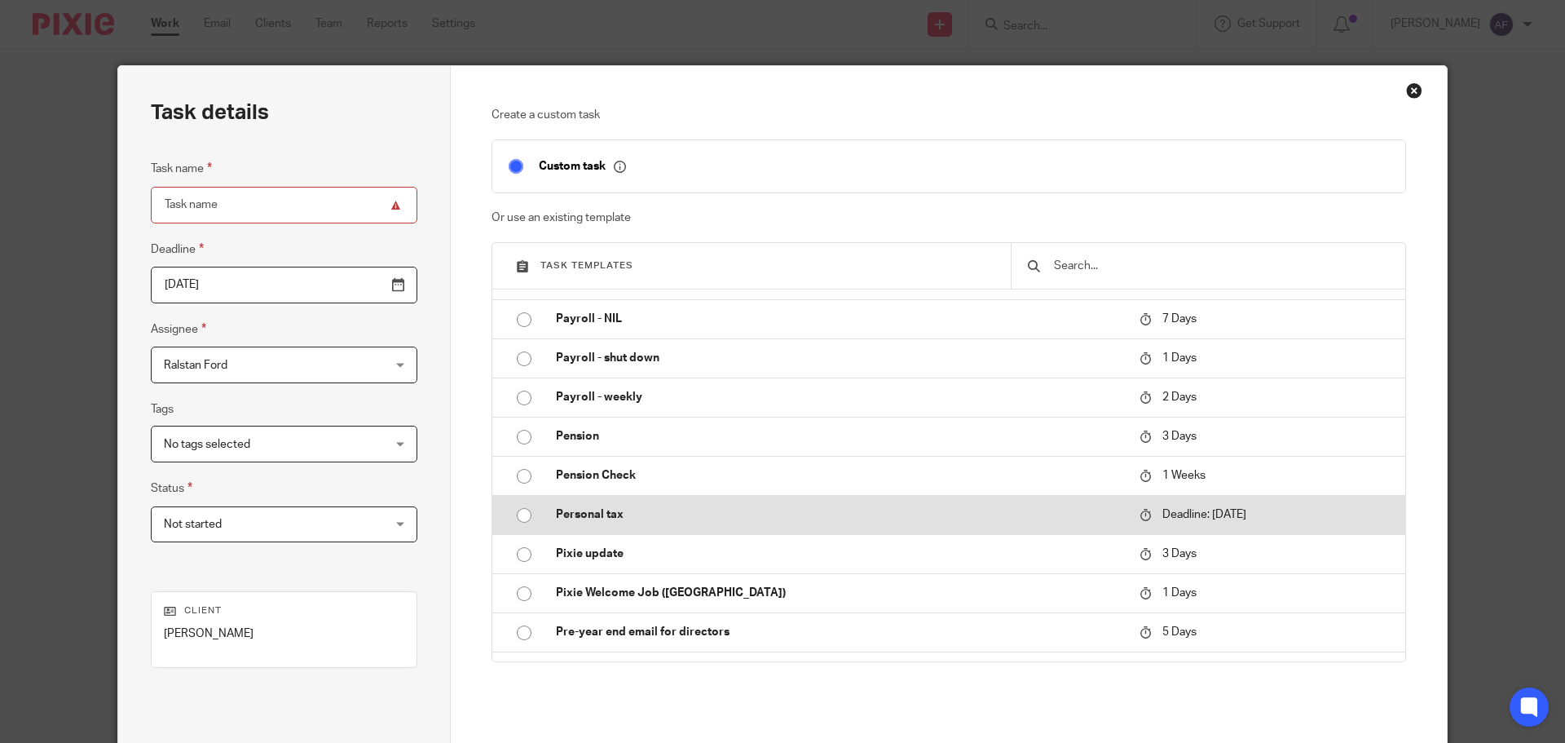
click at [761, 506] on p "Personal tax" at bounding box center [839, 514] width 567 height 16
type input "2026-01-31"
type input "Personal tax"
checkbox input "false"
radio input "true"
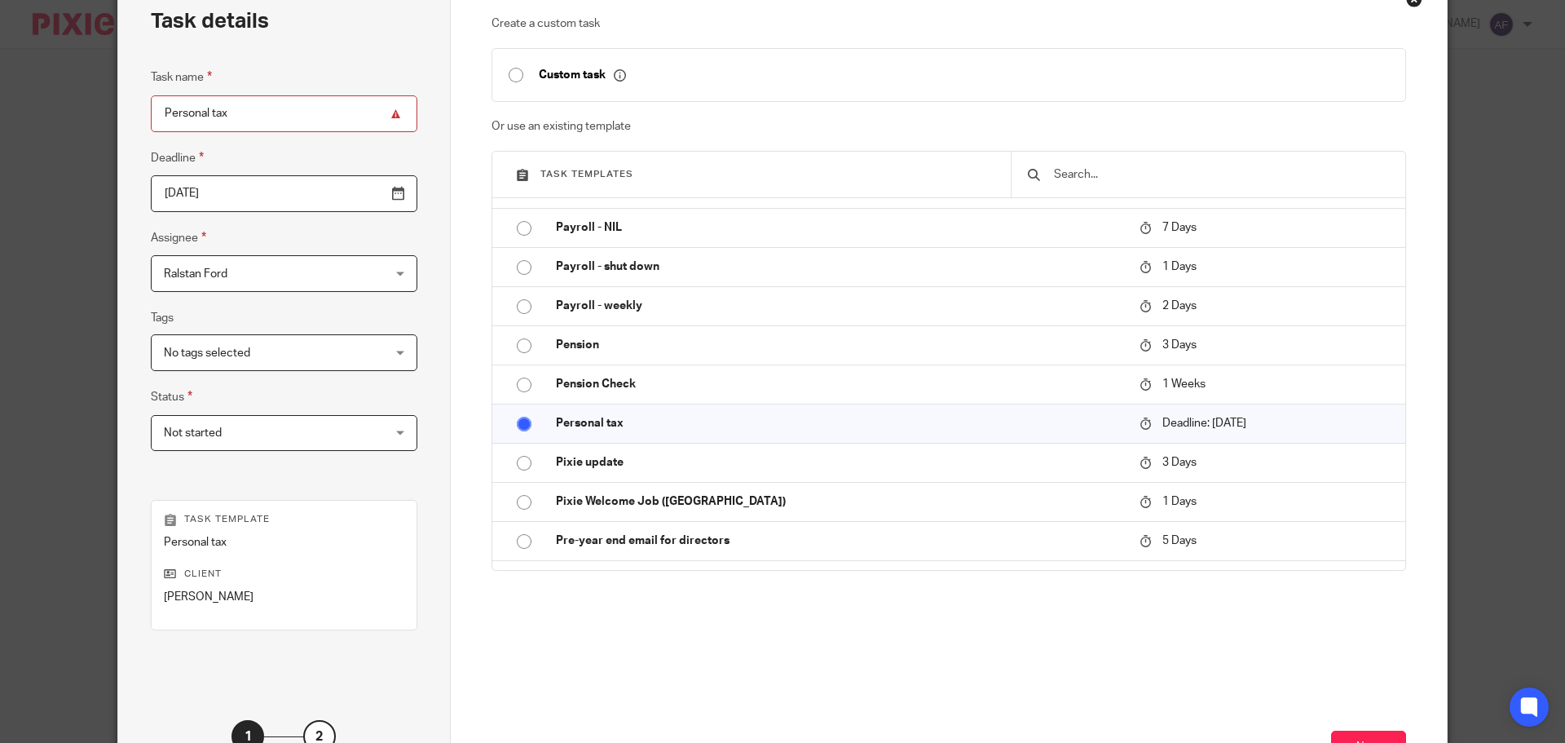
scroll to position [221, 0]
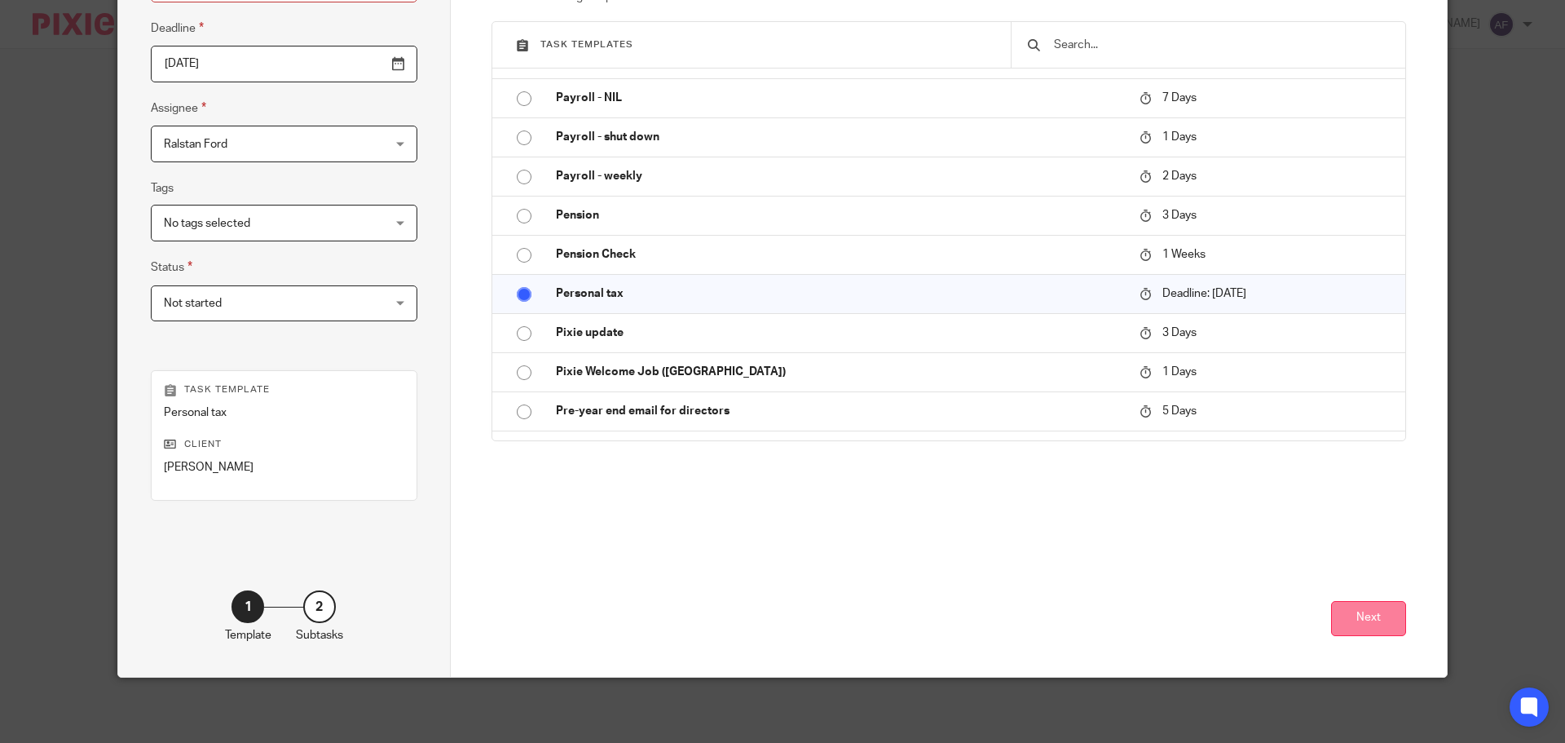
click at [1369, 616] on button "Next" at bounding box center [1368, 618] width 75 height 35
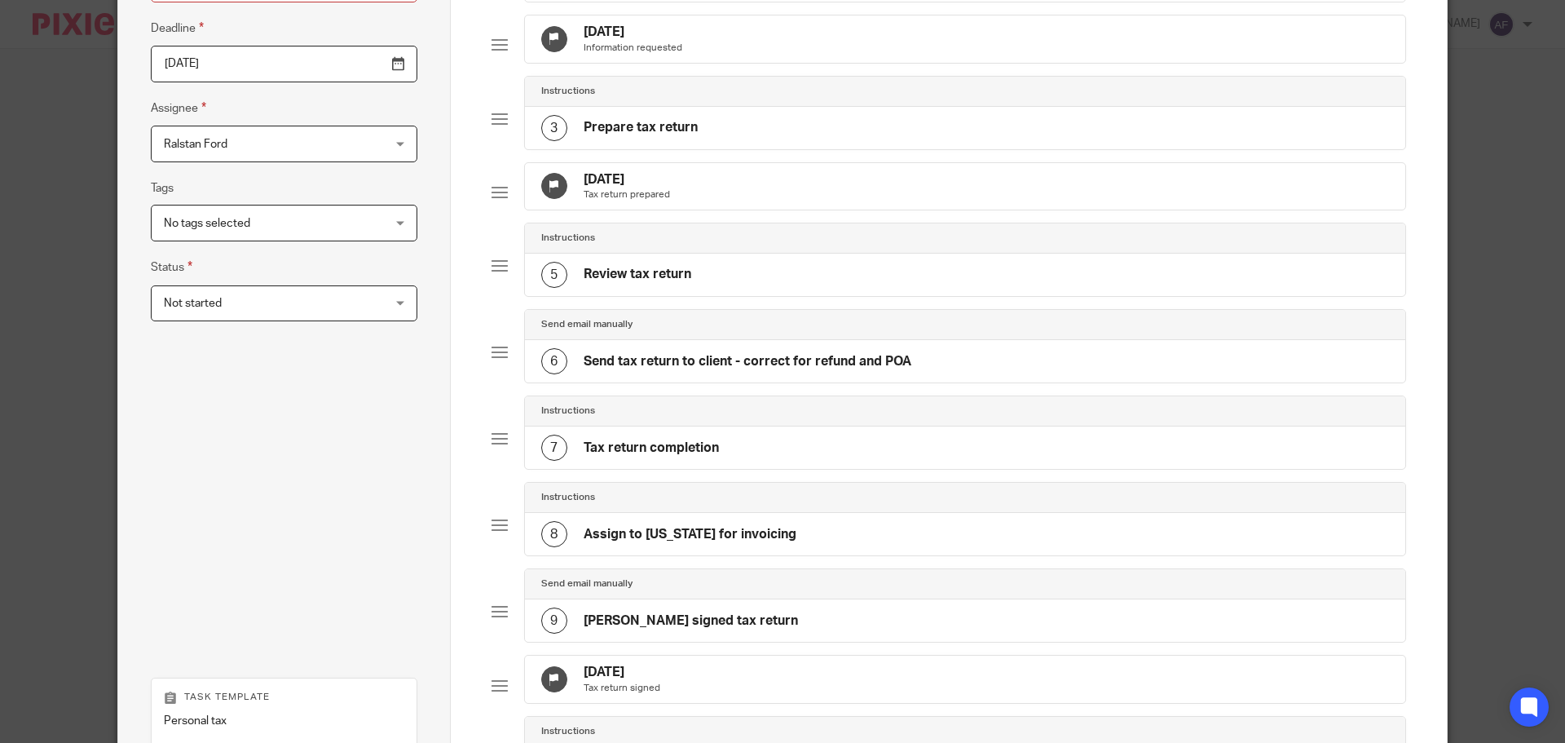
scroll to position [567, 0]
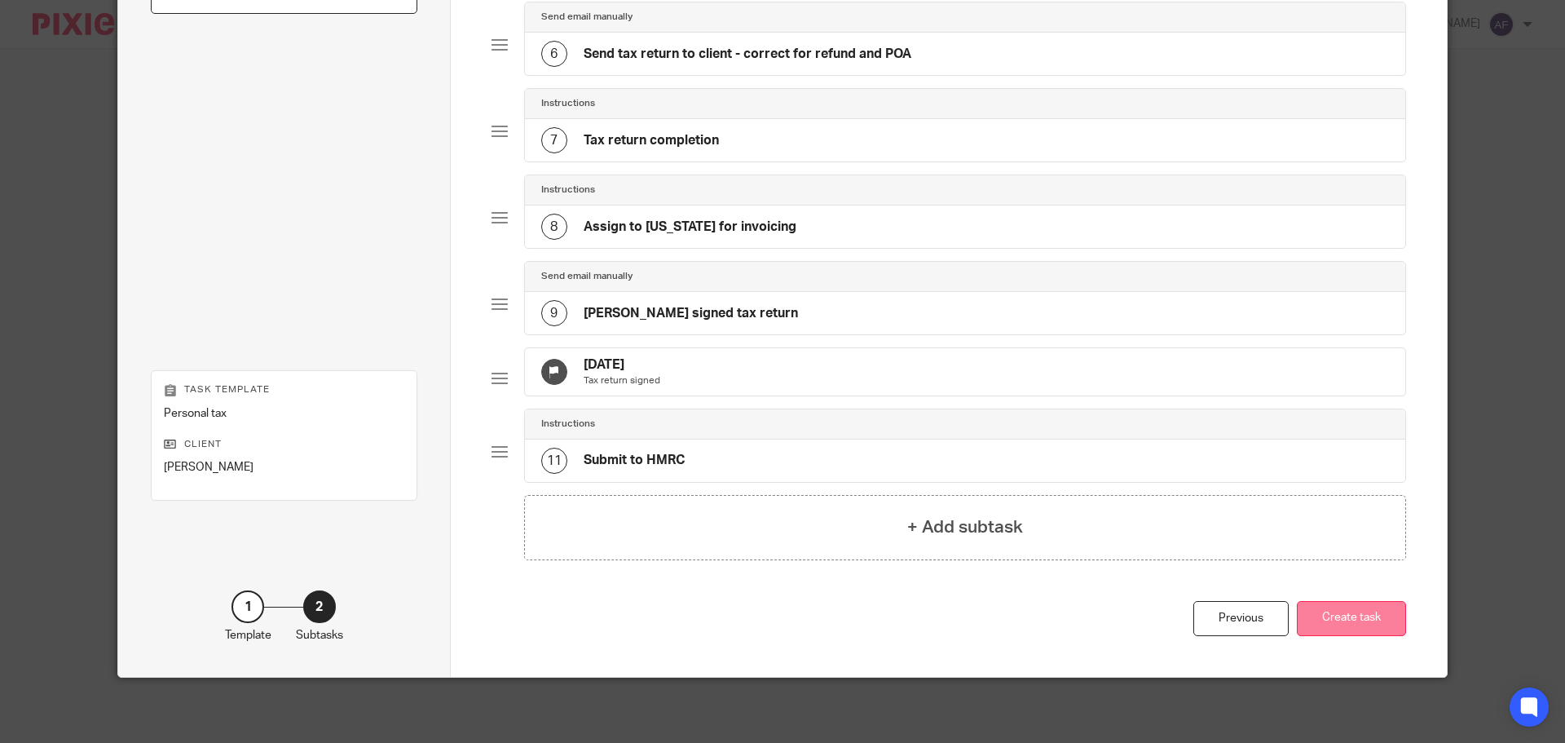
click at [1352, 617] on button "Create task" at bounding box center [1351, 618] width 109 height 35
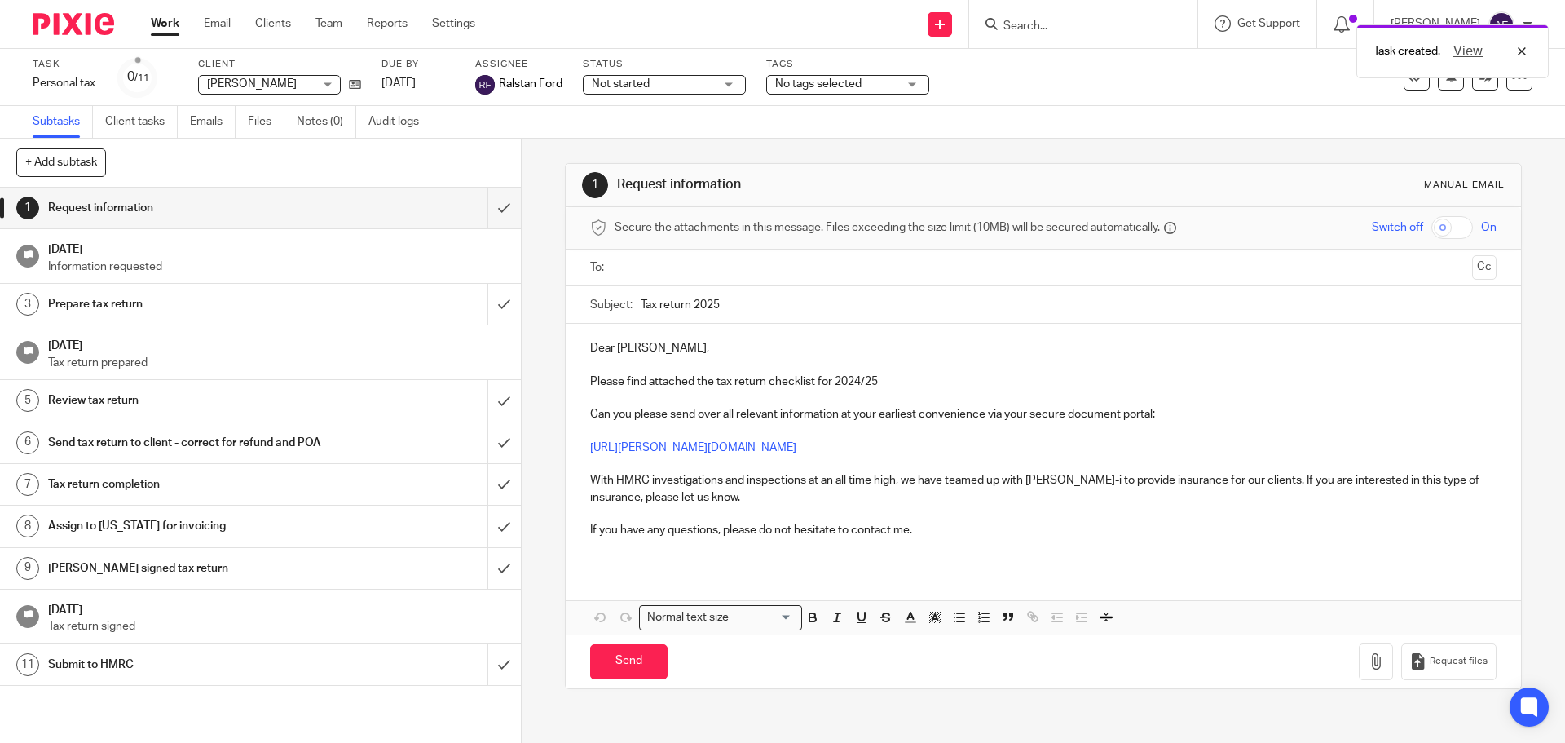
click at [162, 23] on link "Work" at bounding box center [165, 23] width 29 height 16
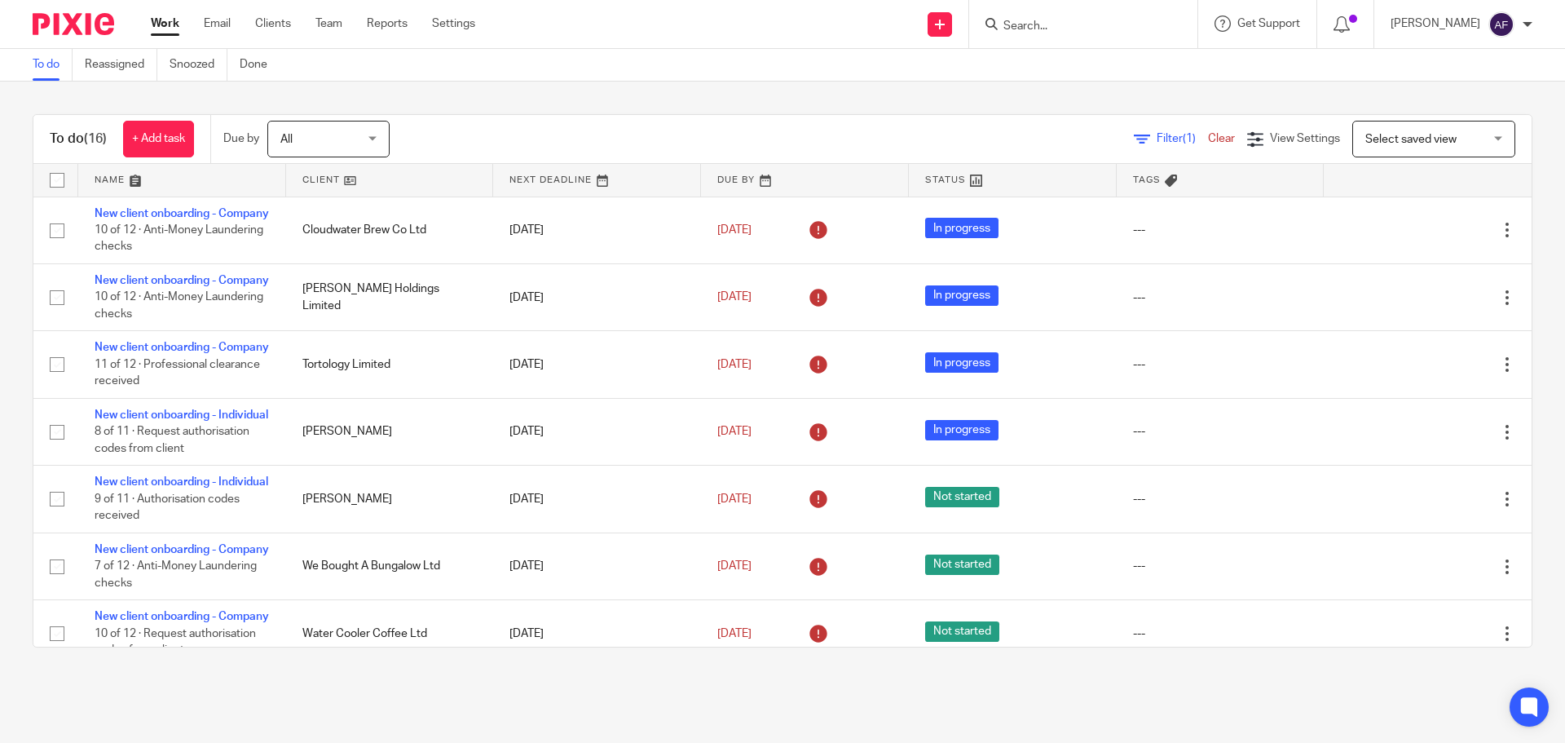
click at [1096, 20] on input "Search" at bounding box center [1075, 27] width 147 height 15
type input "gaynor"
click at [1105, 55] on link at bounding box center [1100, 63] width 202 height 24
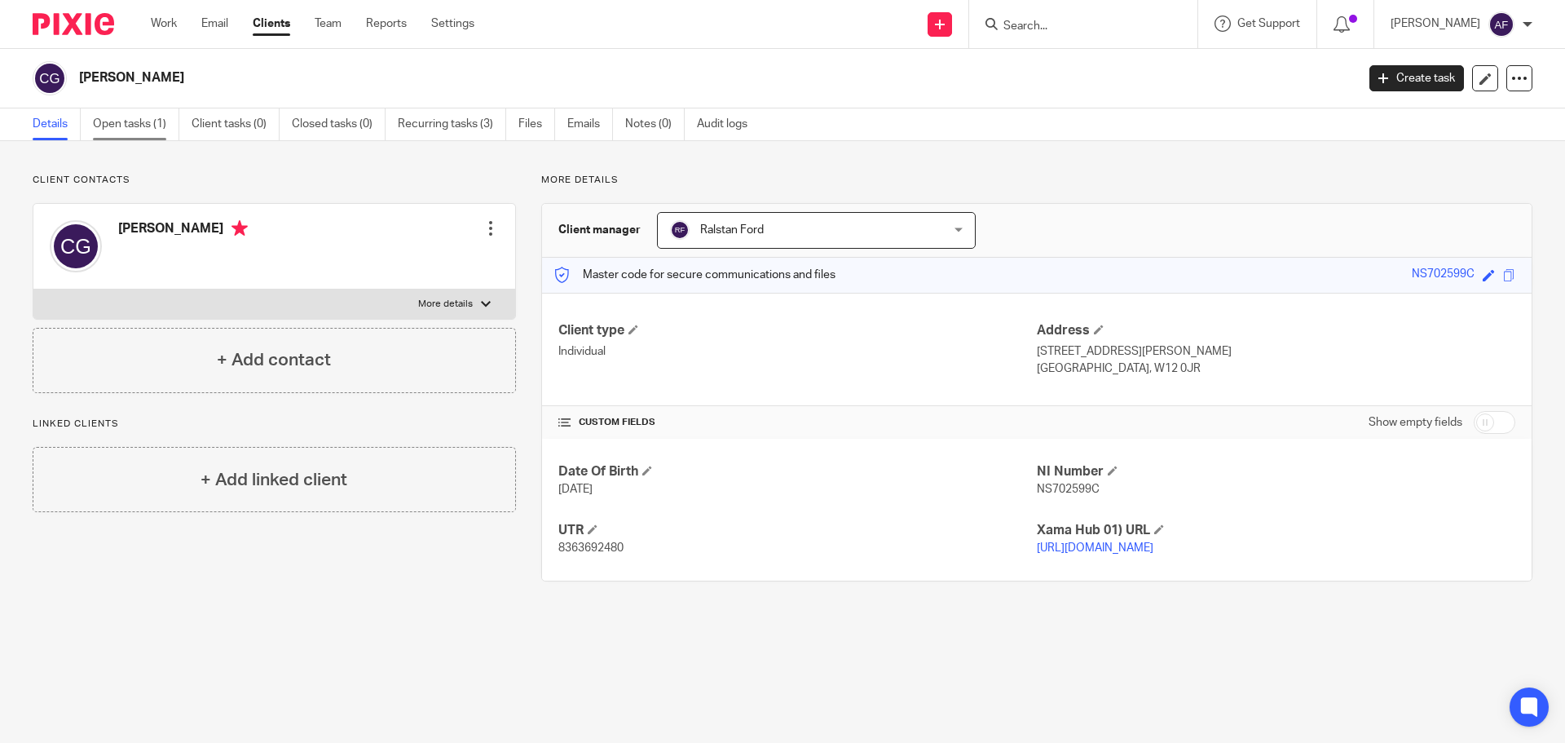
click at [120, 125] on link "Open tasks (1)" at bounding box center [136, 124] width 86 height 32
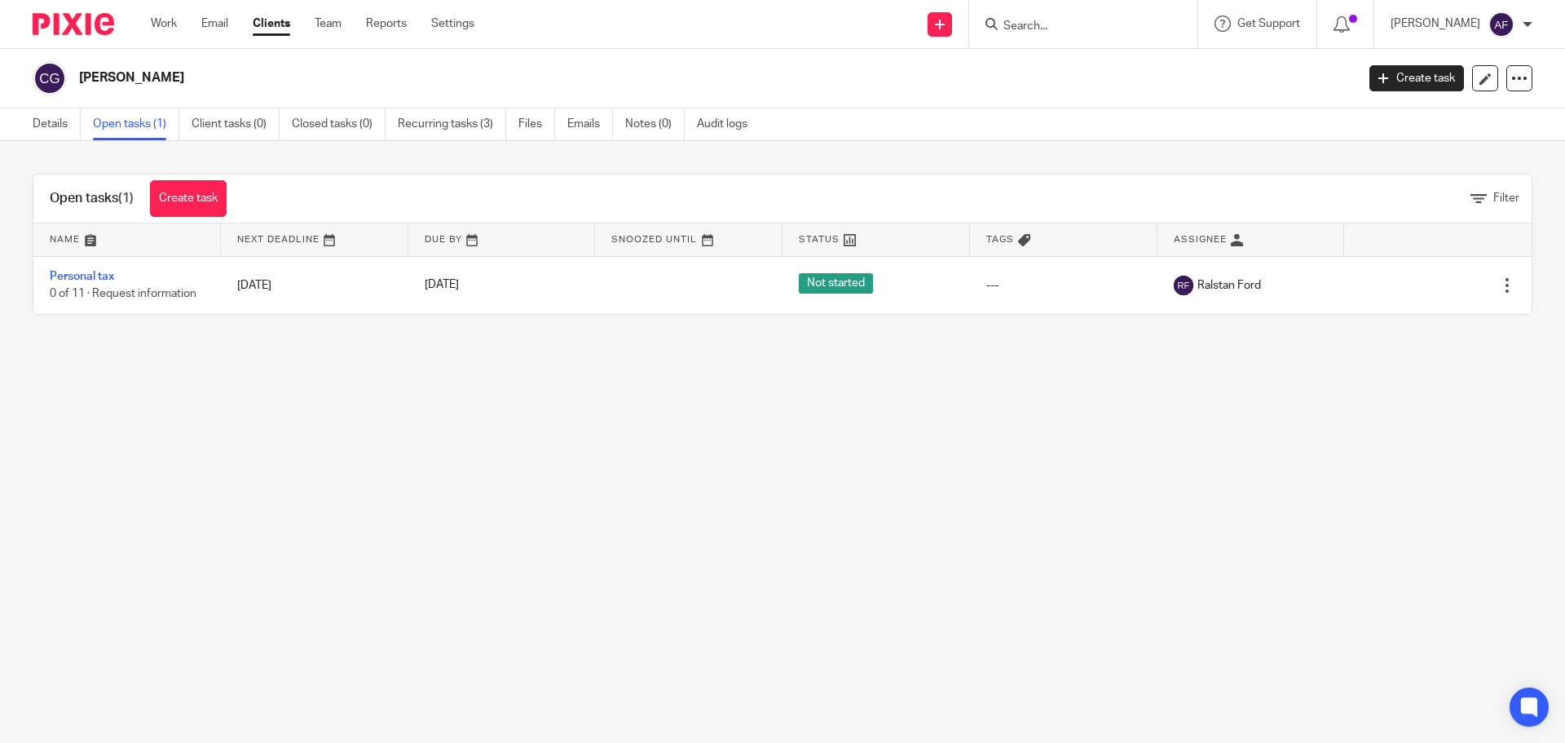
click at [205, 224] on link at bounding box center [127, 239] width 188 height 33
click at [208, 205] on link "Create task" at bounding box center [188, 198] width 77 height 37
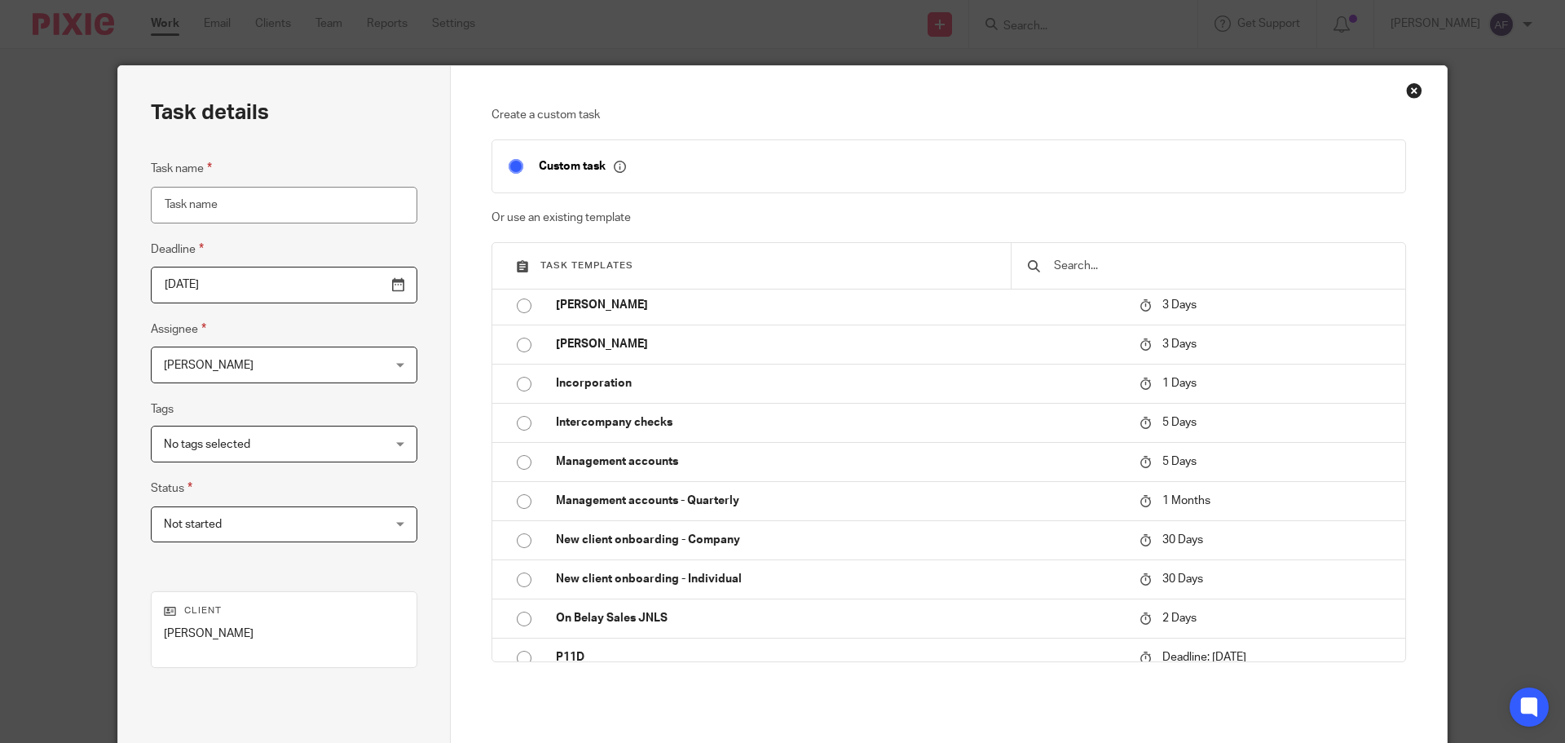
scroll to position [2201, 0]
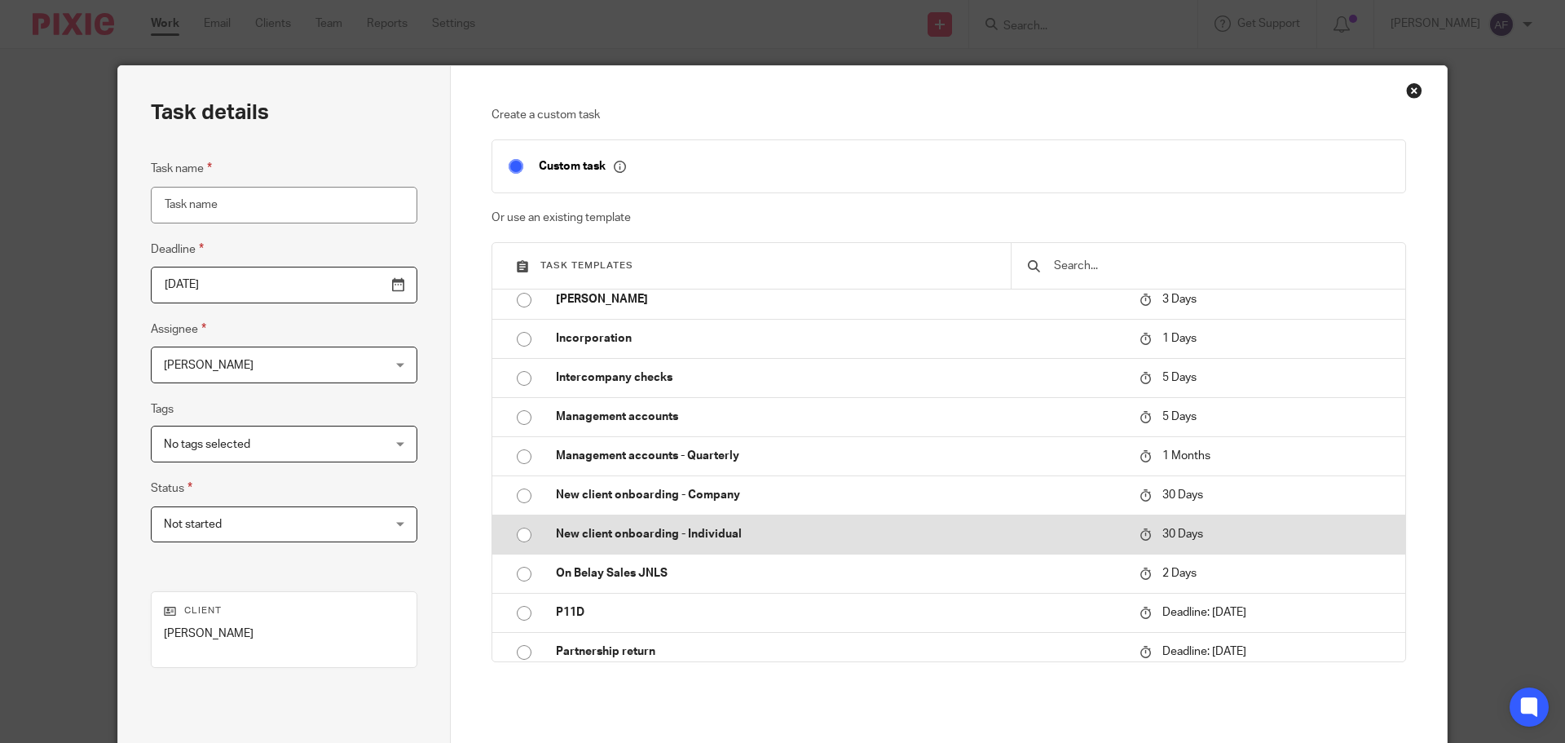
click at [680, 533] on p "New client onboarding - Individual" at bounding box center [839, 534] width 567 height 16
type input "2025-11-12"
type input "New client onboarding - Individual"
checkbox input "false"
radio input "true"
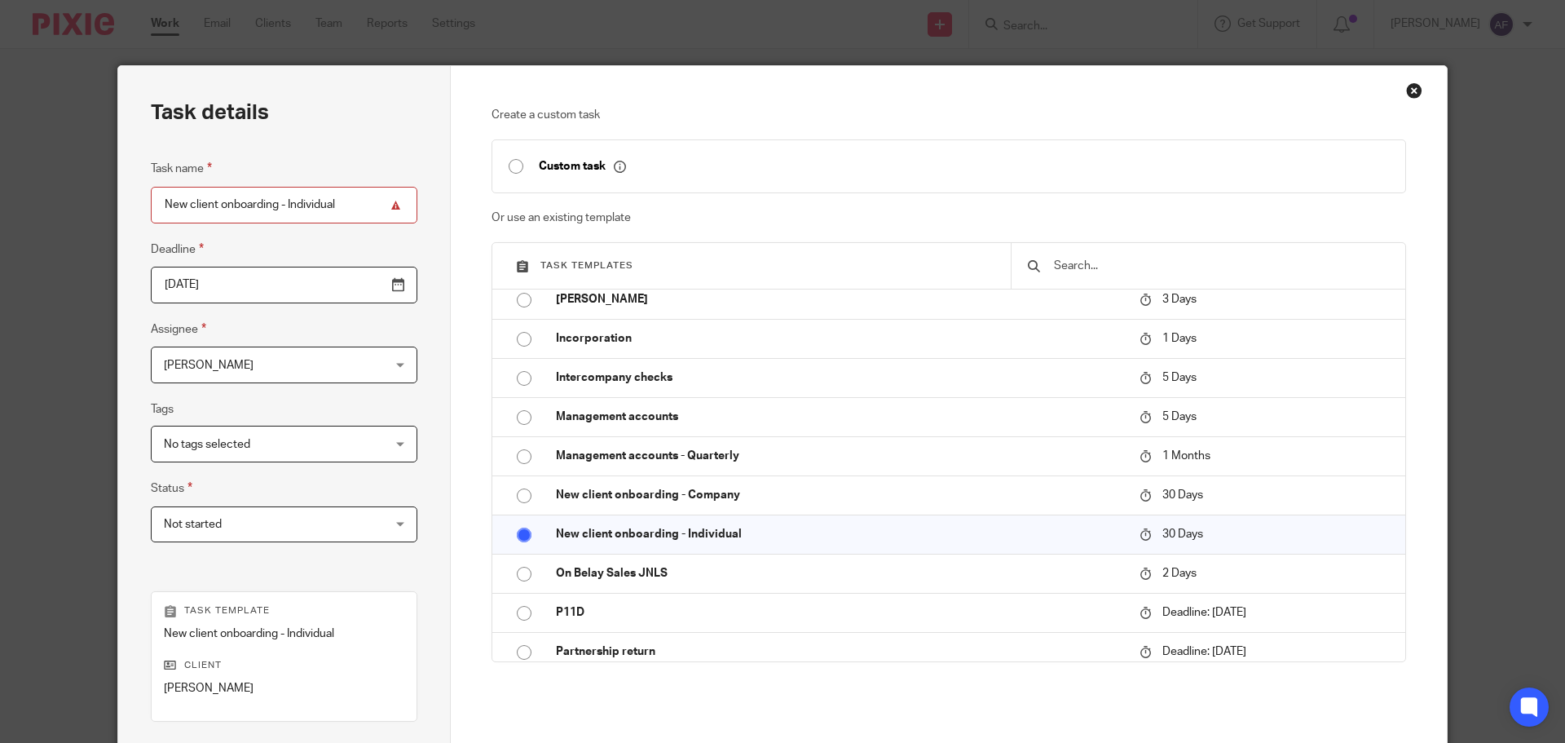
scroll to position [221, 0]
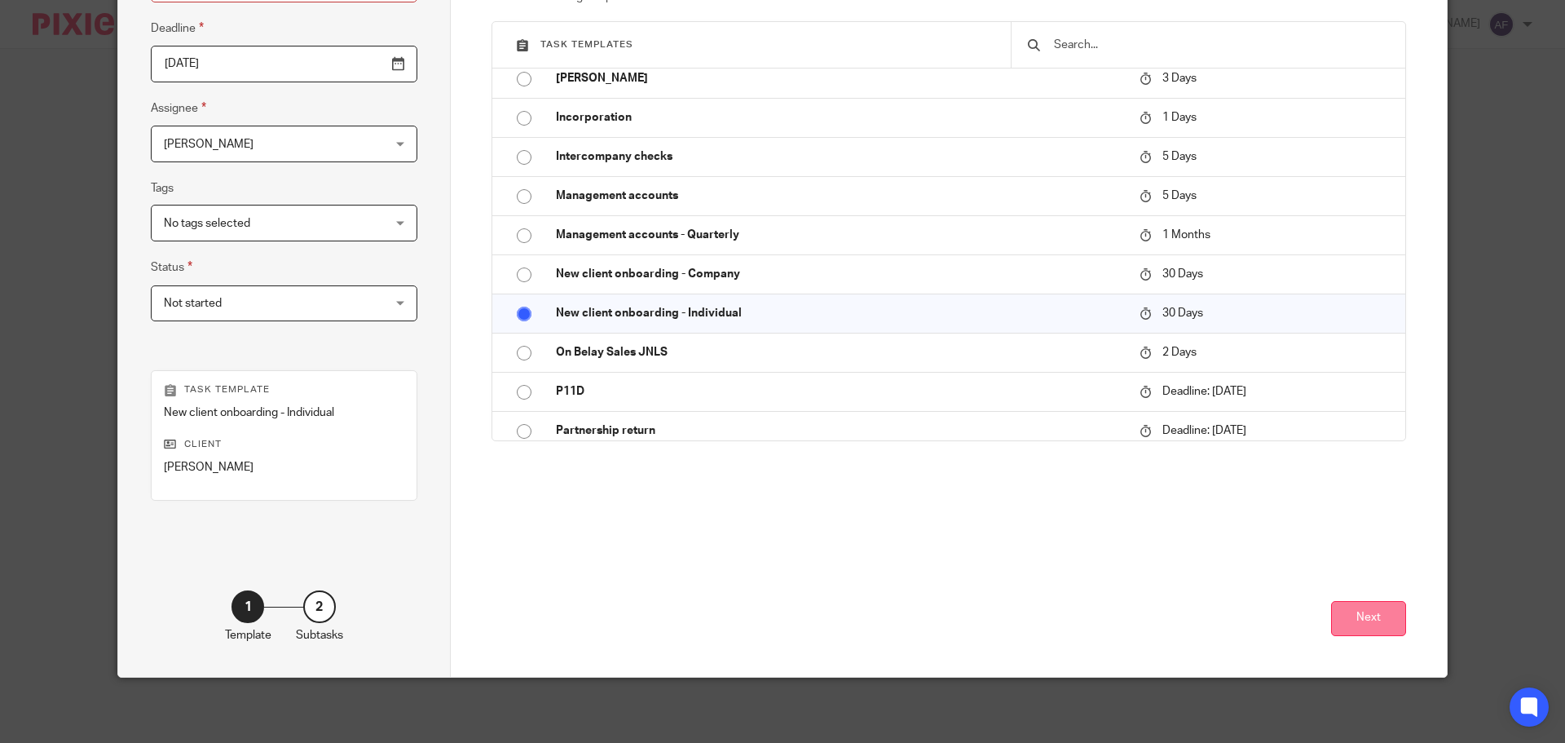
click at [1367, 617] on button "Next" at bounding box center [1368, 618] width 75 height 35
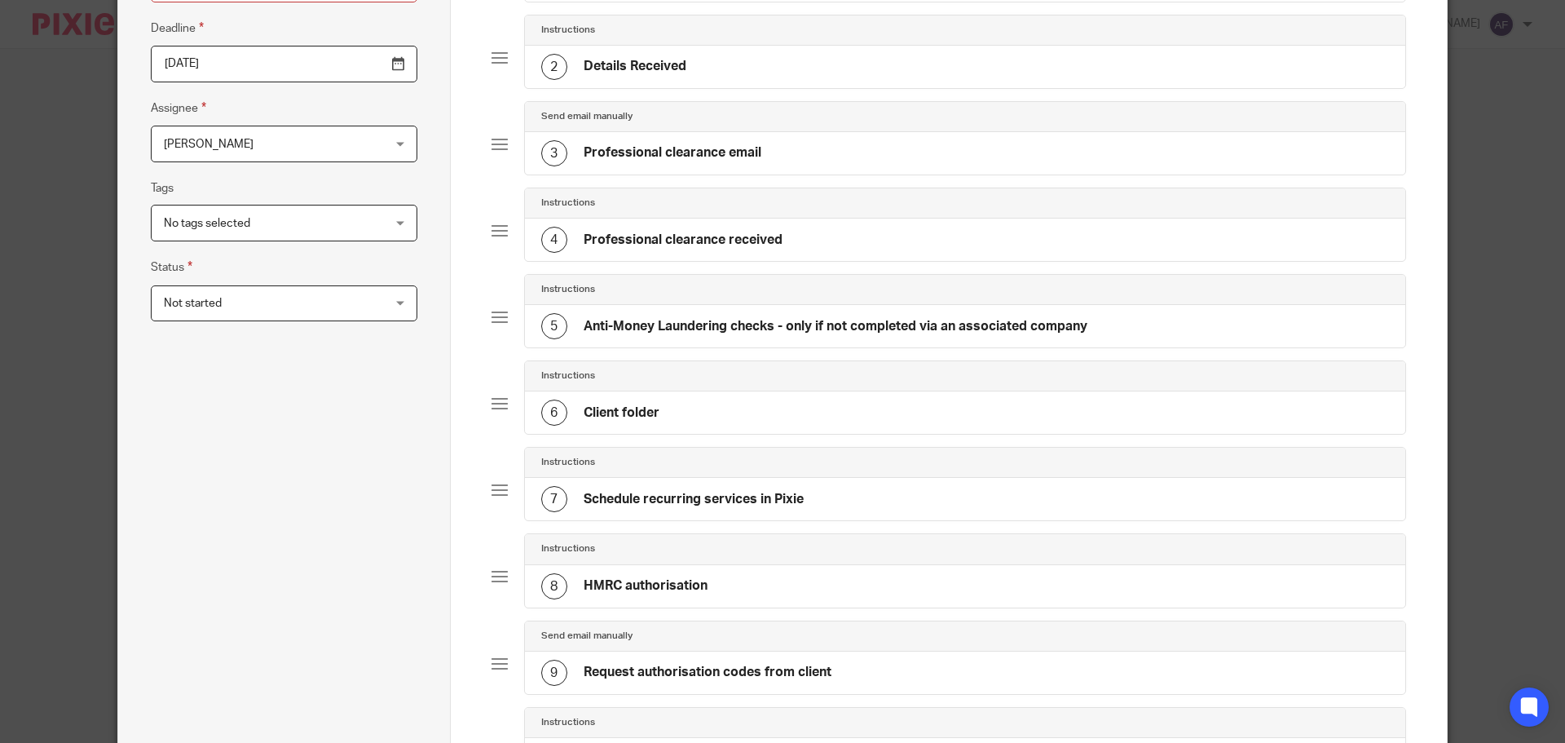
scroll to position [605, 0]
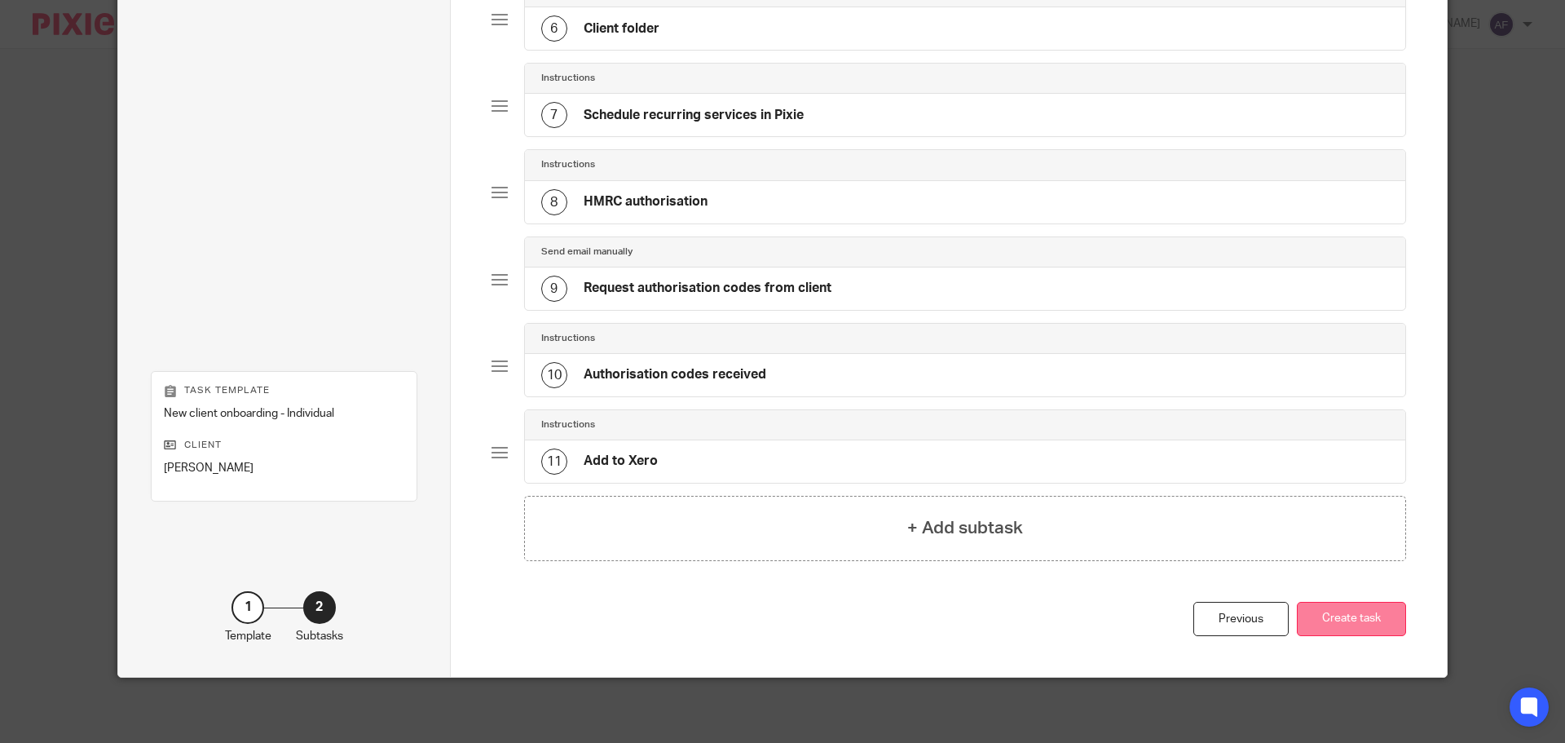
click at [1356, 613] on button "Create task" at bounding box center [1351, 619] width 109 height 35
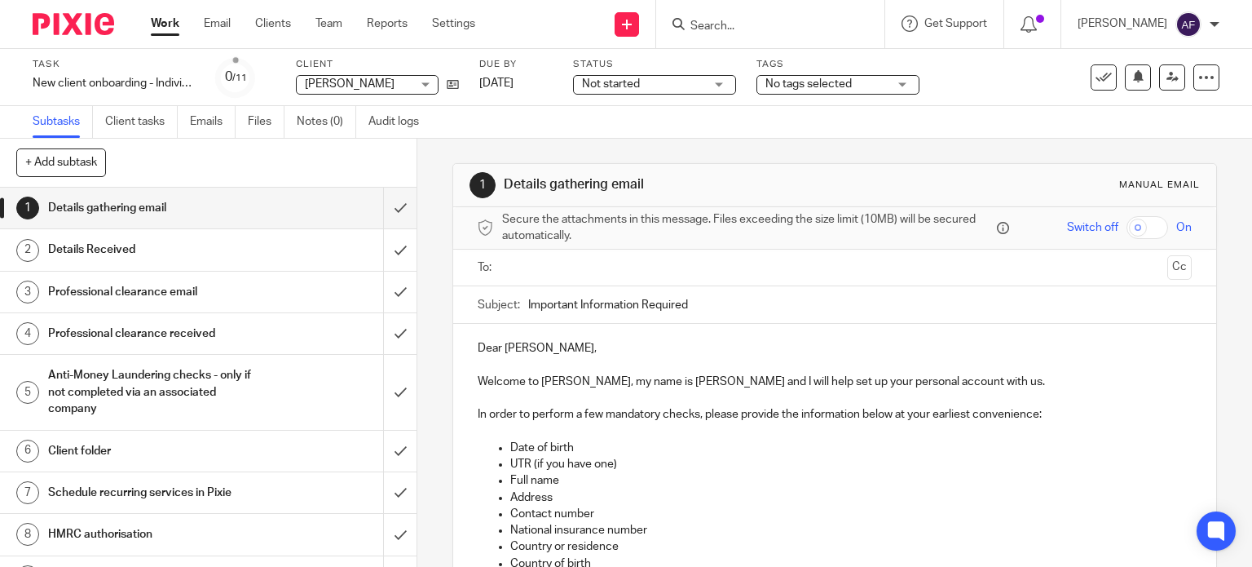
click at [740, 32] on input "Search" at bounding box center [762, 27] width 147 height 15
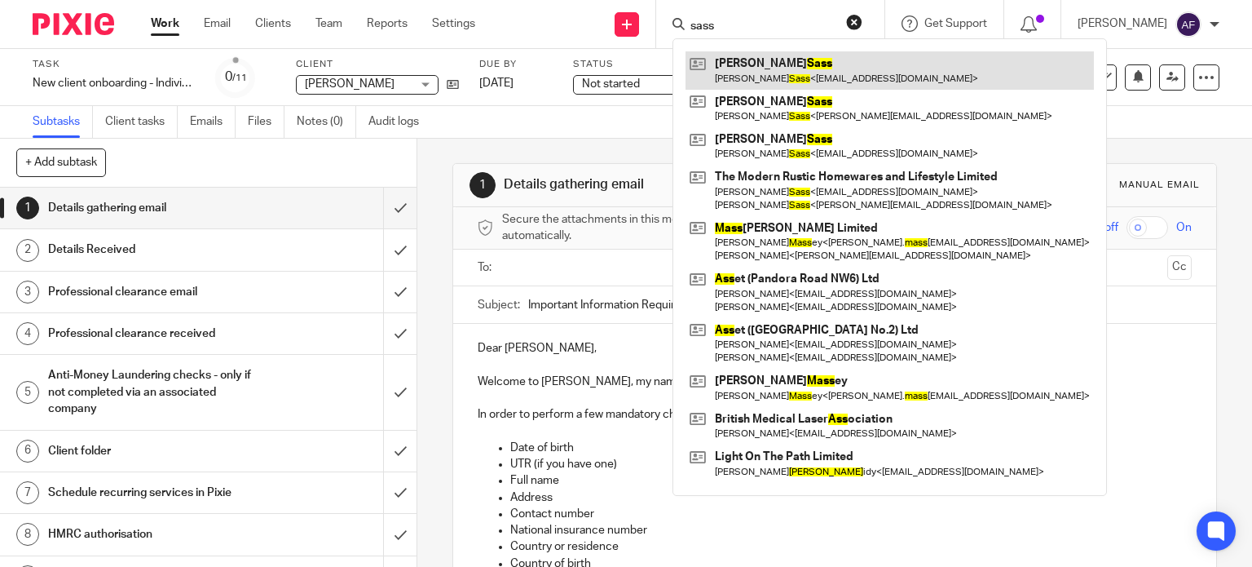
type input "sass"
click at [768, 58] on link at bounding box center [890, 70] width 408 height 38
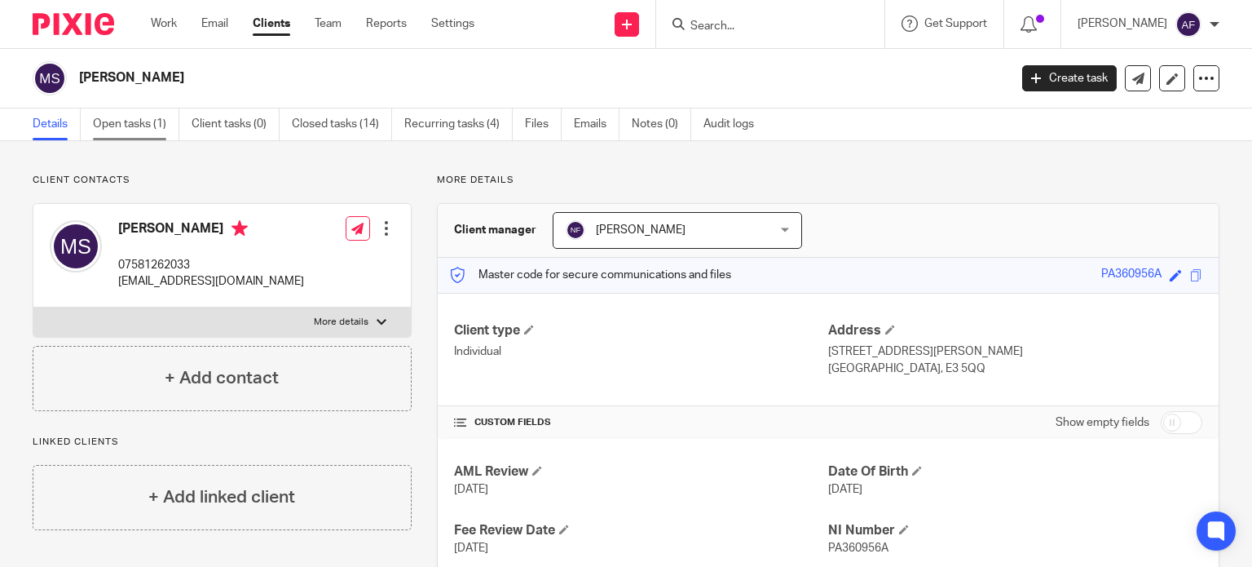
click at [148, 113] on link "Open tasks (1)" at bounding box center [136, 124] width 86 height 32
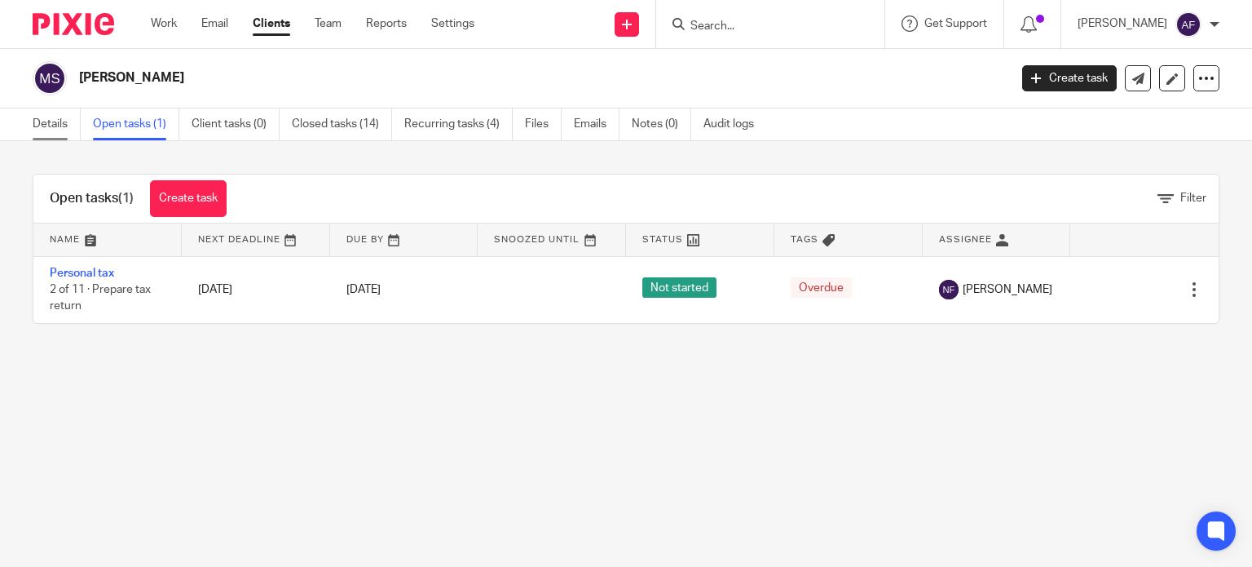
click at [53, 126] on link "Details" at bounding box center [57, 124] width 48 height 32
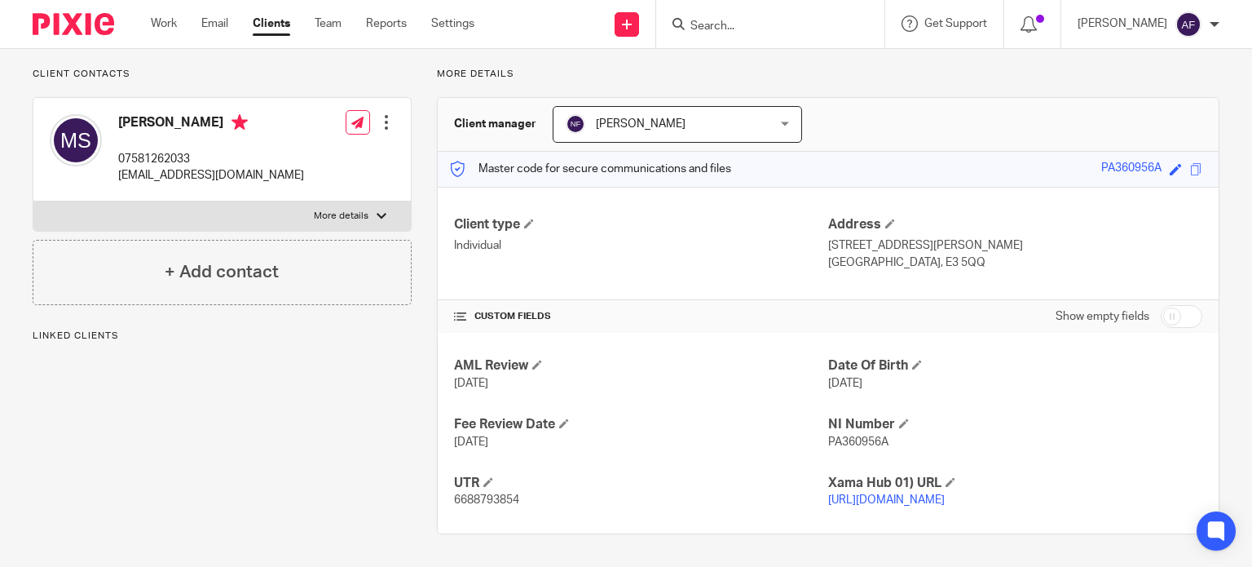
scroll to position [121, 0]
click at [836, 498] on link "https://platform.xamatech.com/portal/crm/clients/8bed87d0-9685-11ed-8d13-bf25f4…" at bounding box center [886, 499] width 117 height 11
click at [737, 20] on input "Search" at bounding box center [762, 27] width 147 height 15
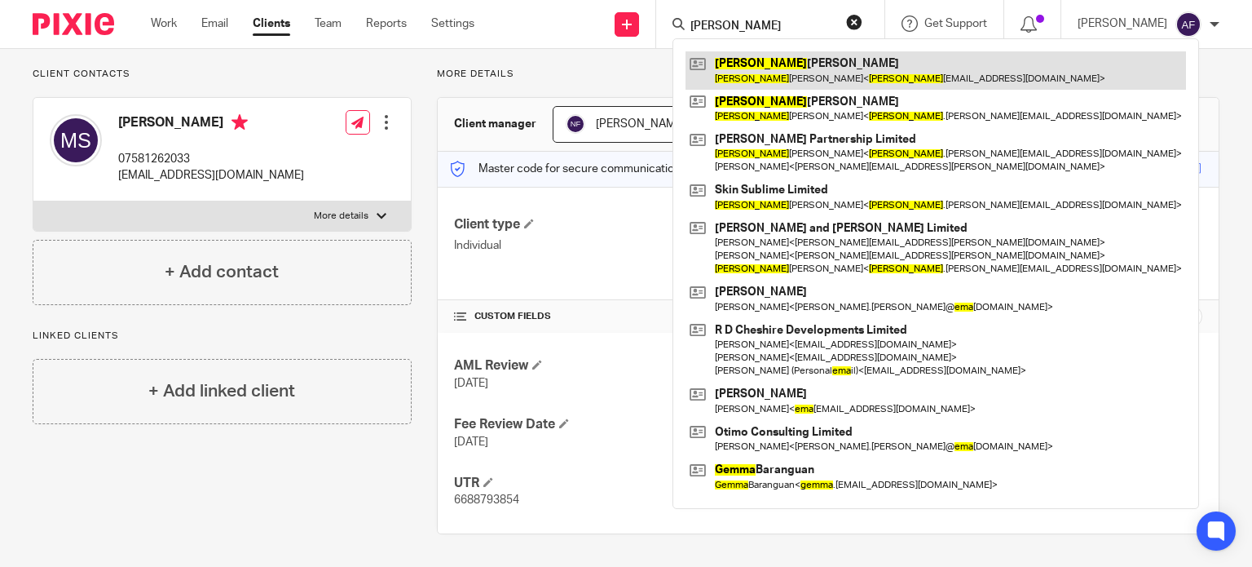
type input "emma"
click at [743, 55] on link at bounding box center [936, 70] width 501 height 38
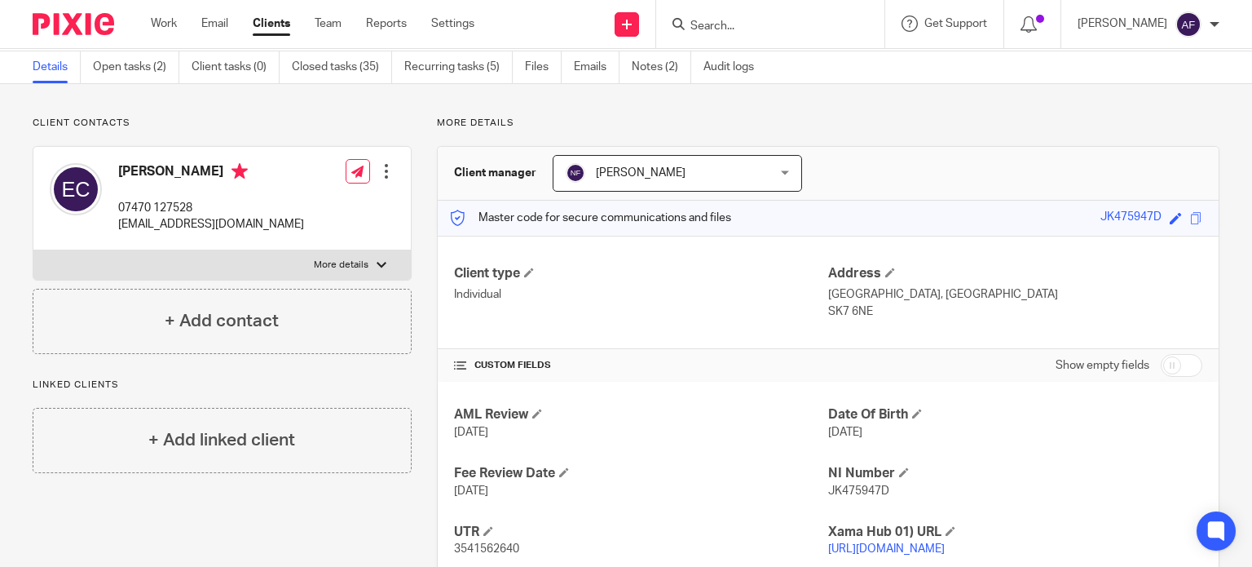
scroll to position [121, 0]
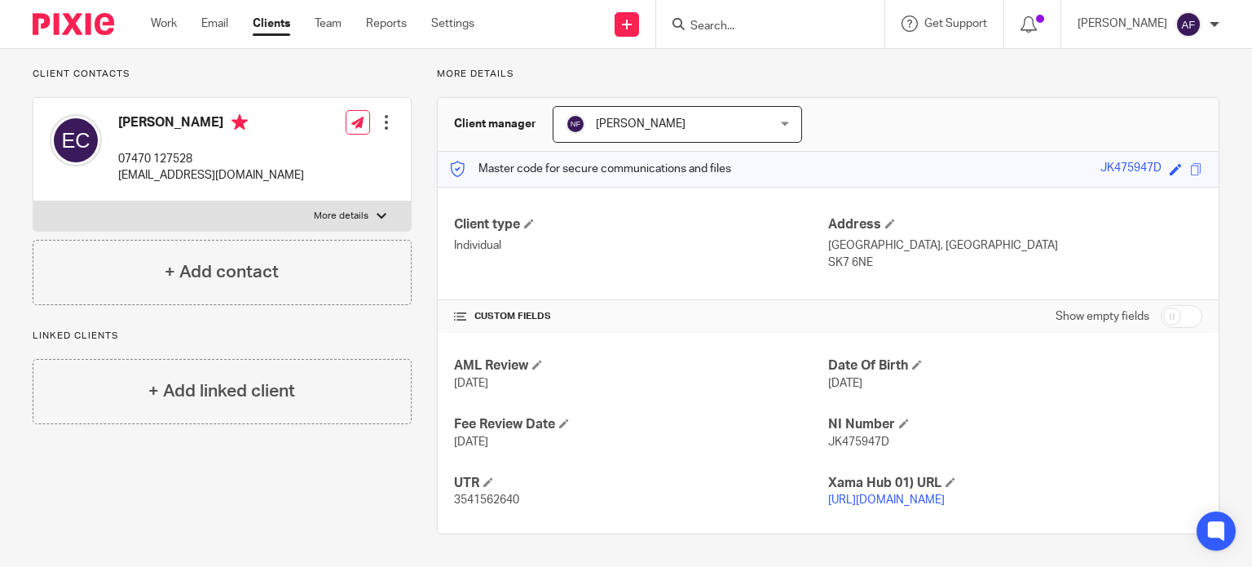
click at [849, 496] on link "https://platform.xamatech.com/portal/crm/clients/b77b4c40-b9ba-11ed-8932-551f7c…" at bounding box center [886, 499] width 117 height 11
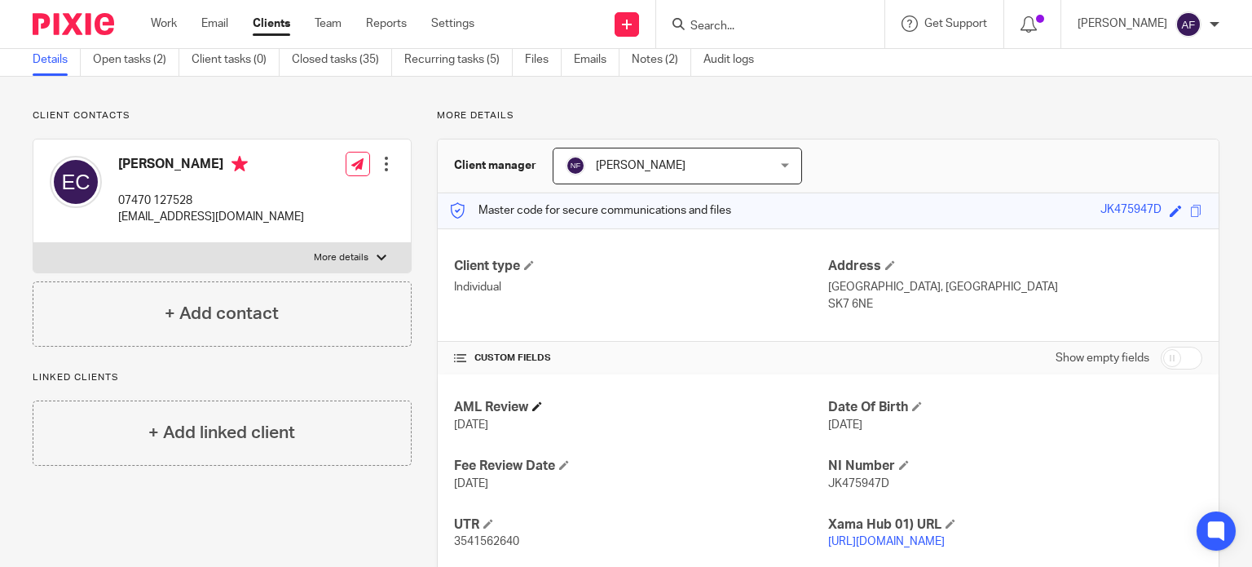
scroll to position [0, 0]
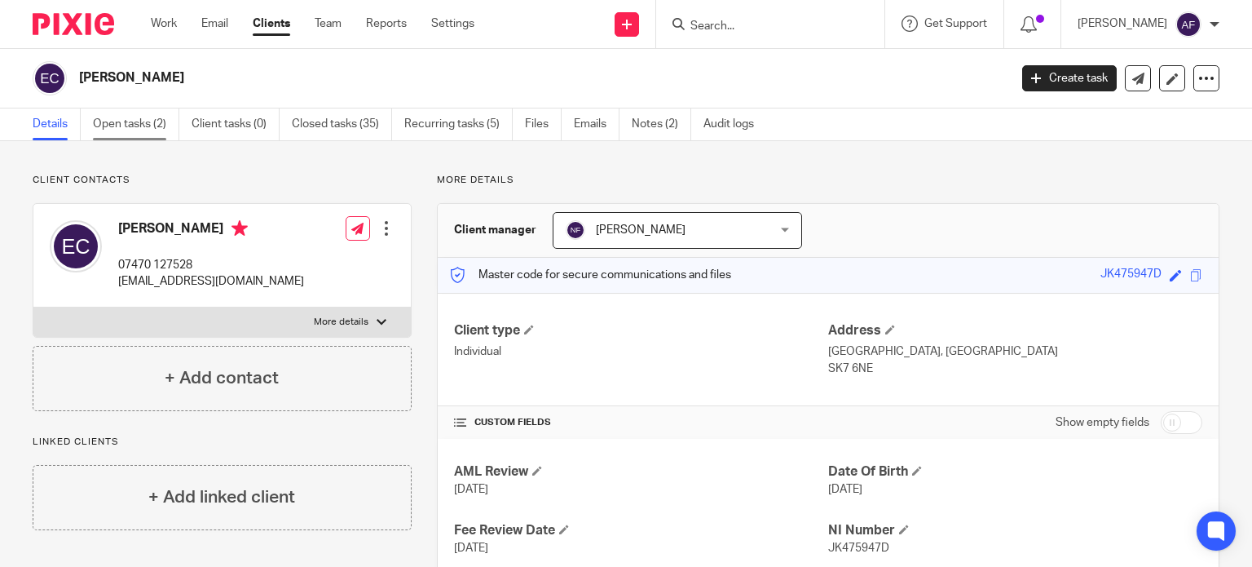
click at [125, 122] on link "Open tasks (2)" at bounding box center [136, 124] width 86 height 32
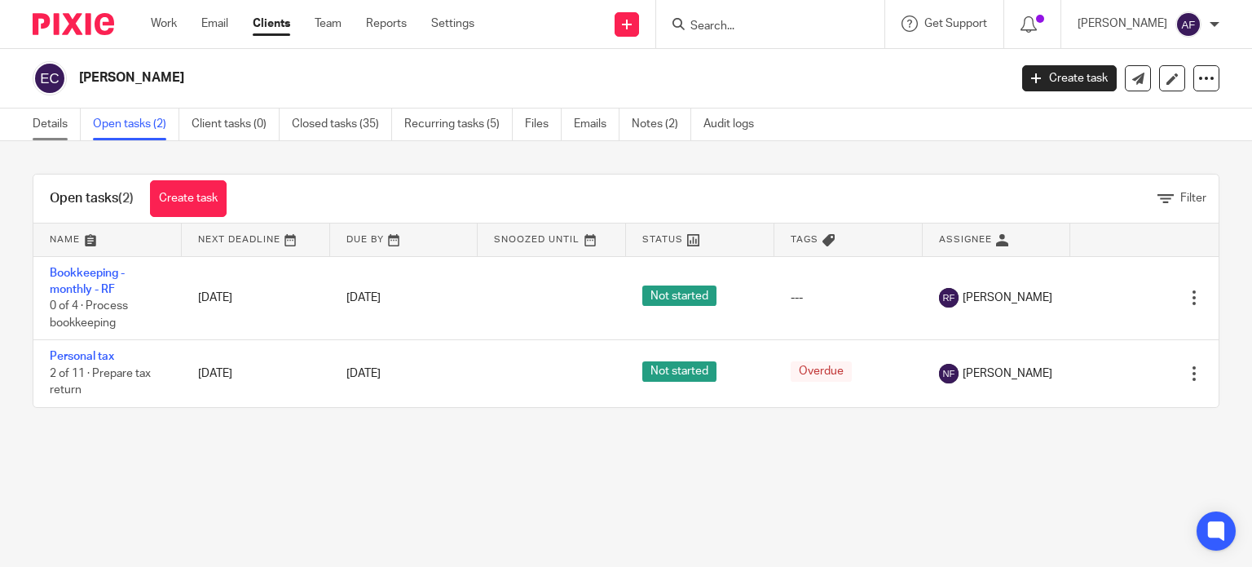
click at [60, 122] on link "Details" at bounding box center [57, 124] width 48 height 32
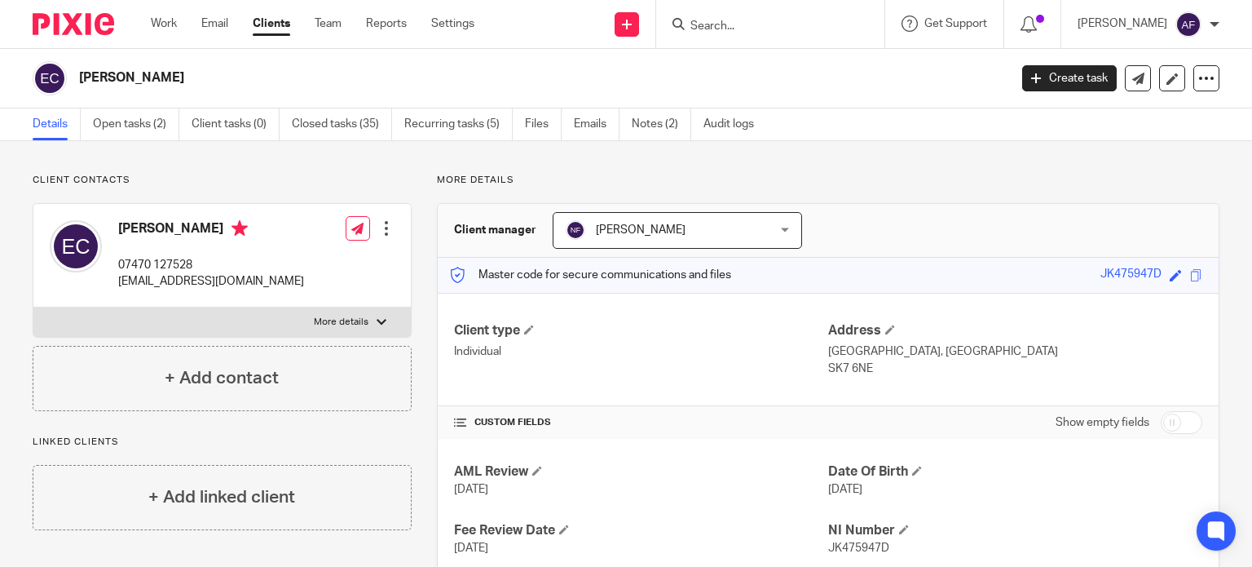
click at [748, 24] on input "Search" at bounding box center [762, 27] width 147 height 15
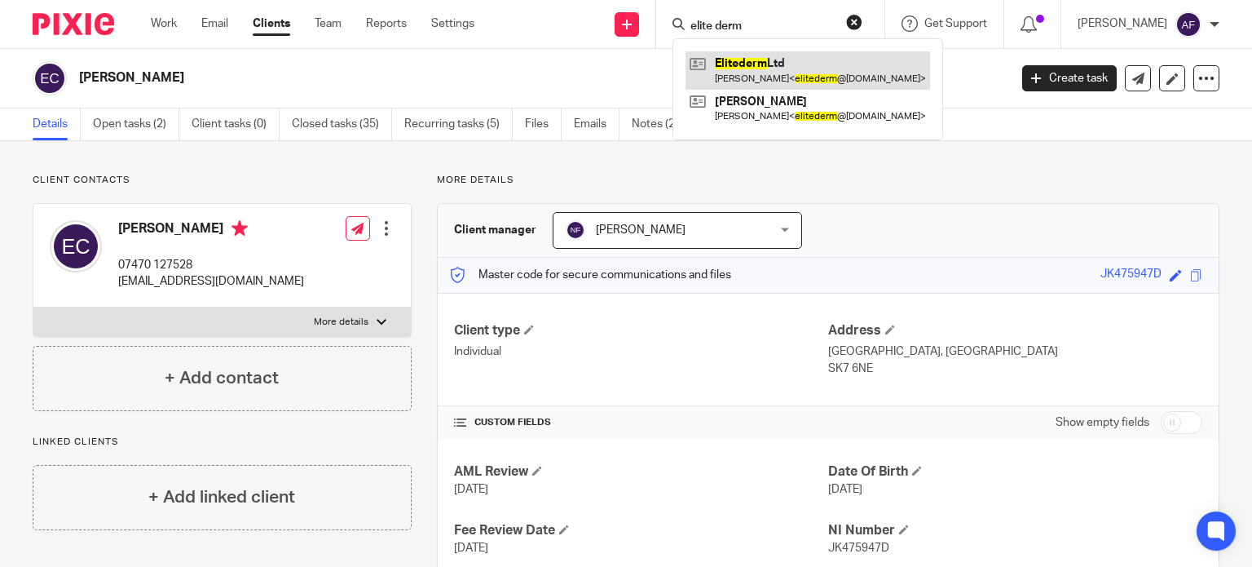
type input "elite derm"
click at [799, 68] on link at bounding box center [808, 70] width 245 height 38
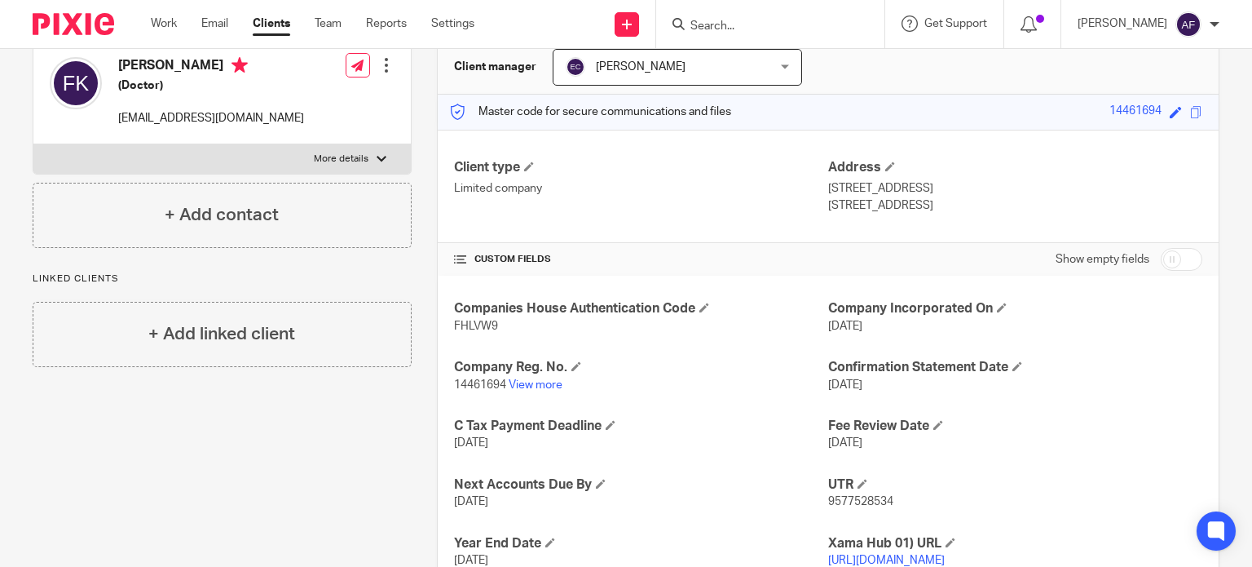
scroll to position [238, 0]
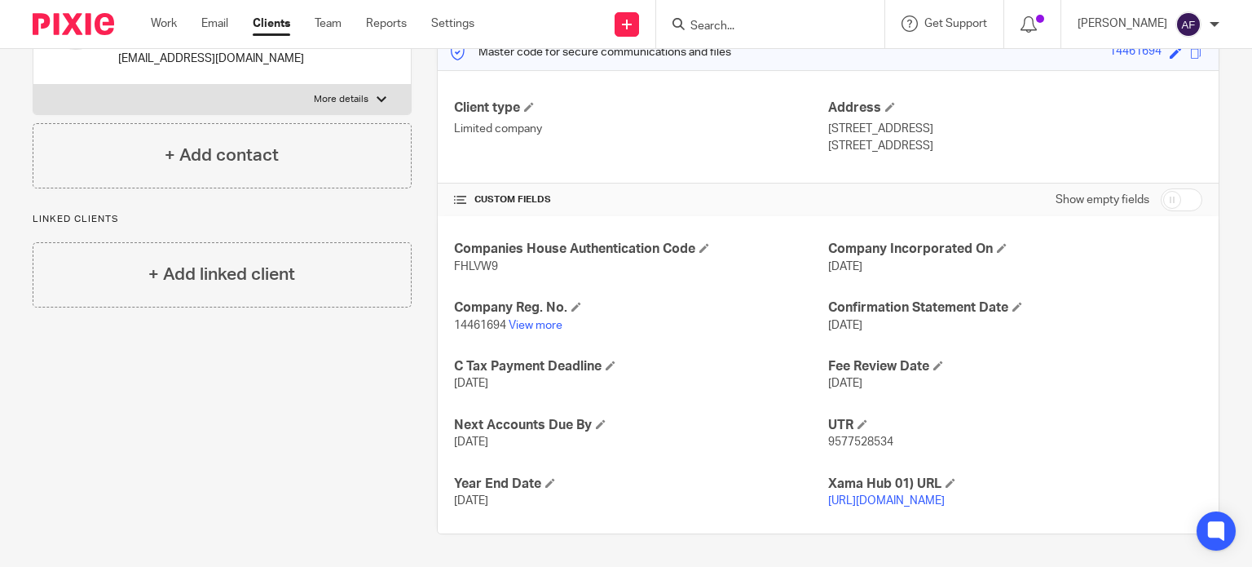
click at [838, 495] on link "https://platform.xamatech.com/portal/crm/clients/1eaf5fe0-9685-11ed-9d8e-b3aef4…" at bounding box center [886, 500] width 117 height 11
